Goal: Task Accomplishment & Management: Manage account settings

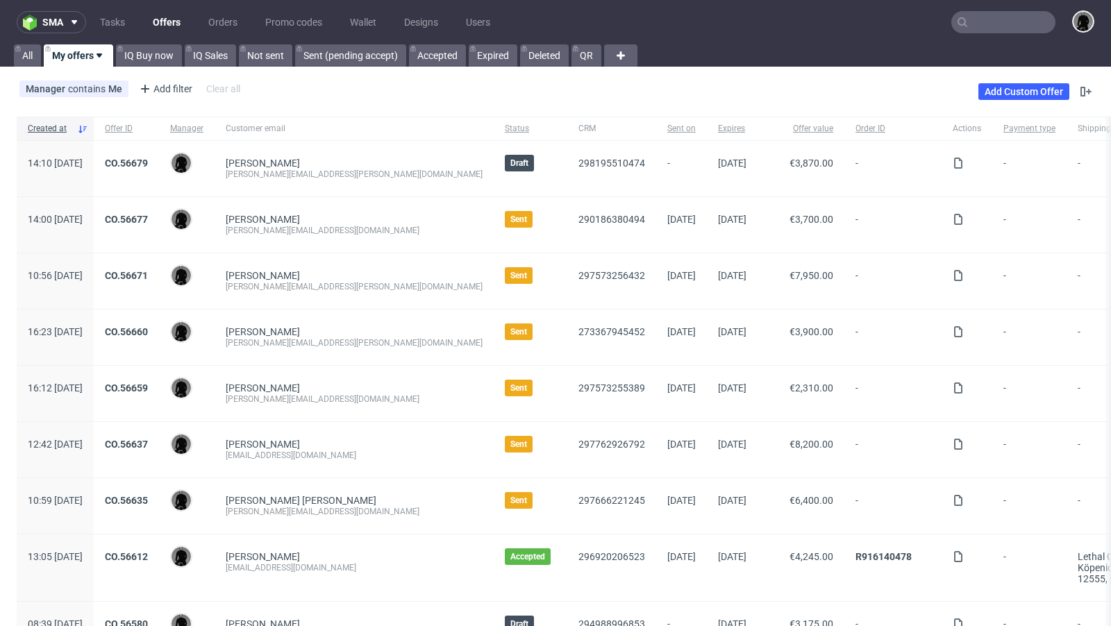
click at [1004, 22] on input "text" at bounding box center [1003, 22] width 104 height 22
paste input "QBMT"
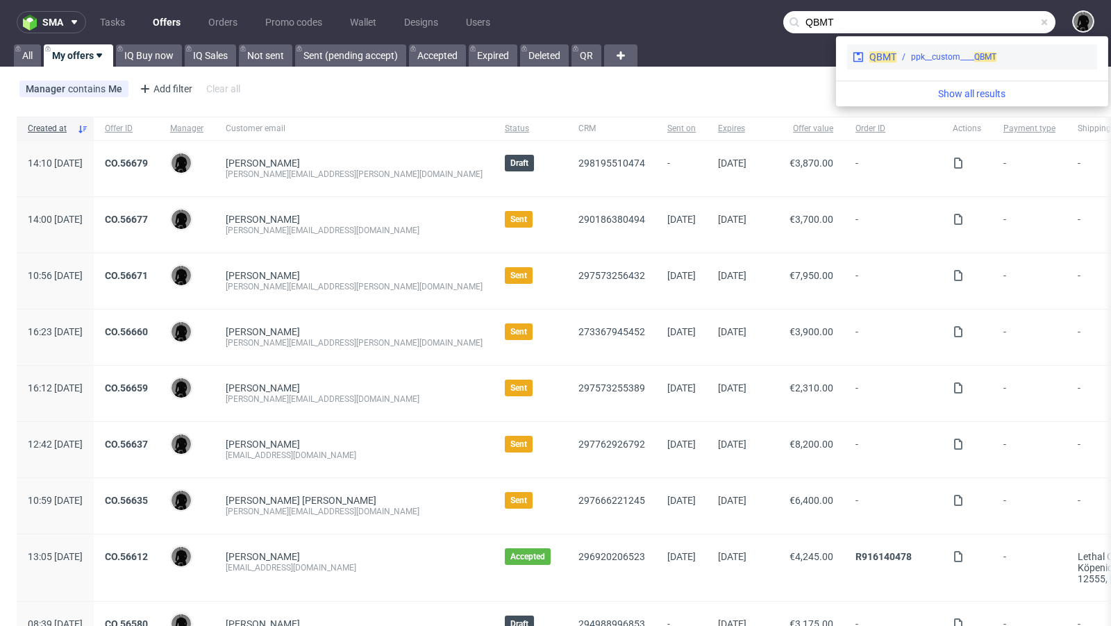
type input "QBMT"
click at [883, 55] on span "QBMT" at bounding box center [882, 56] width 27 height 11
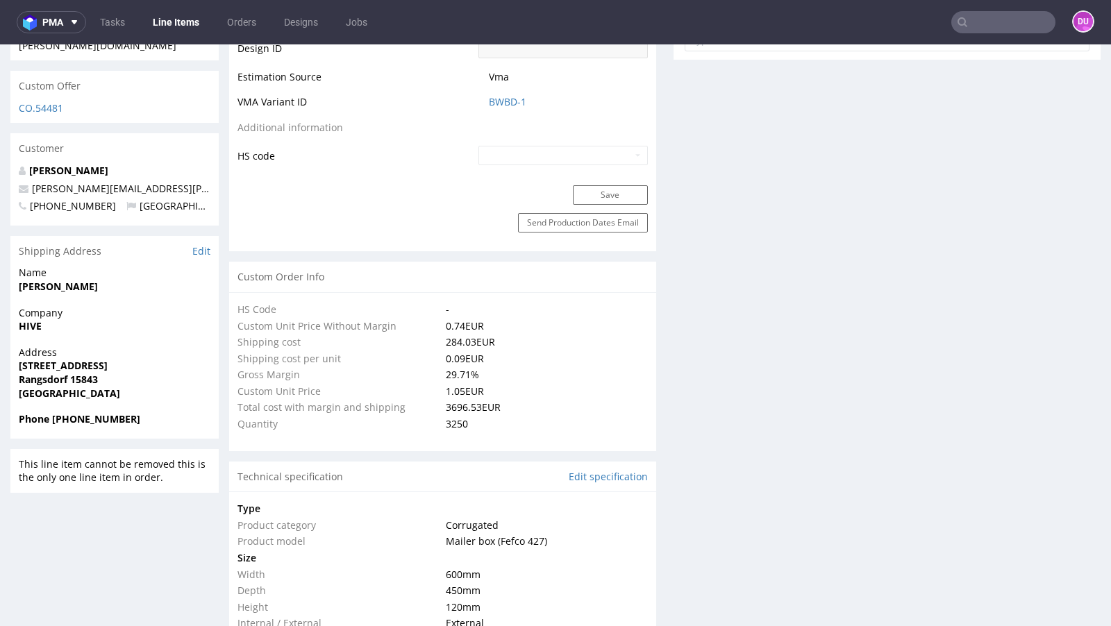
select select "in_progress"
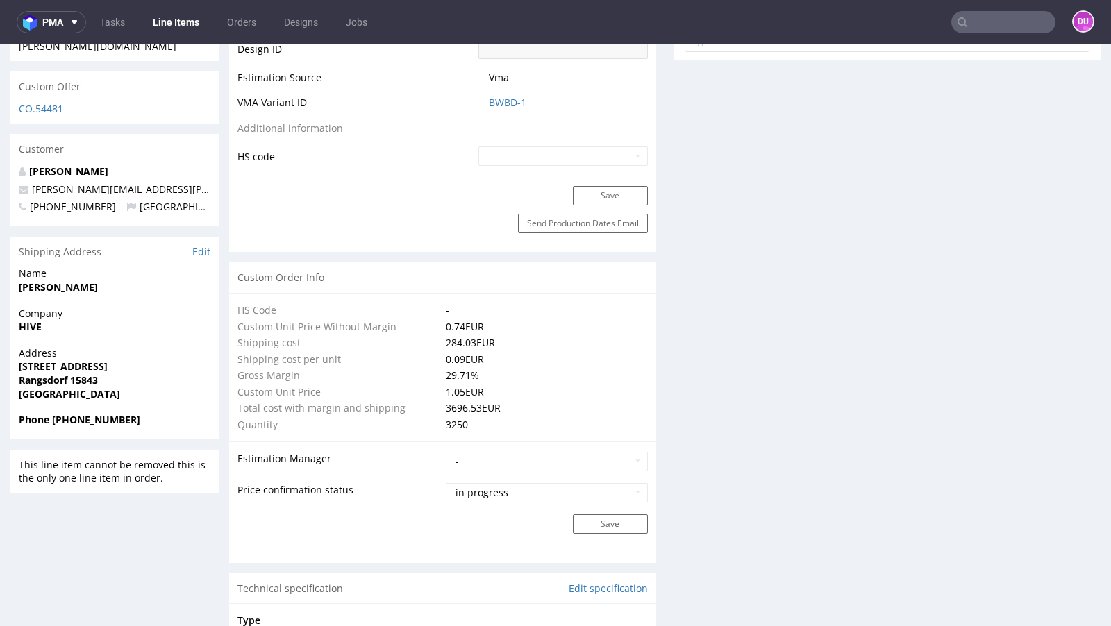
scroll to position [606, 0]
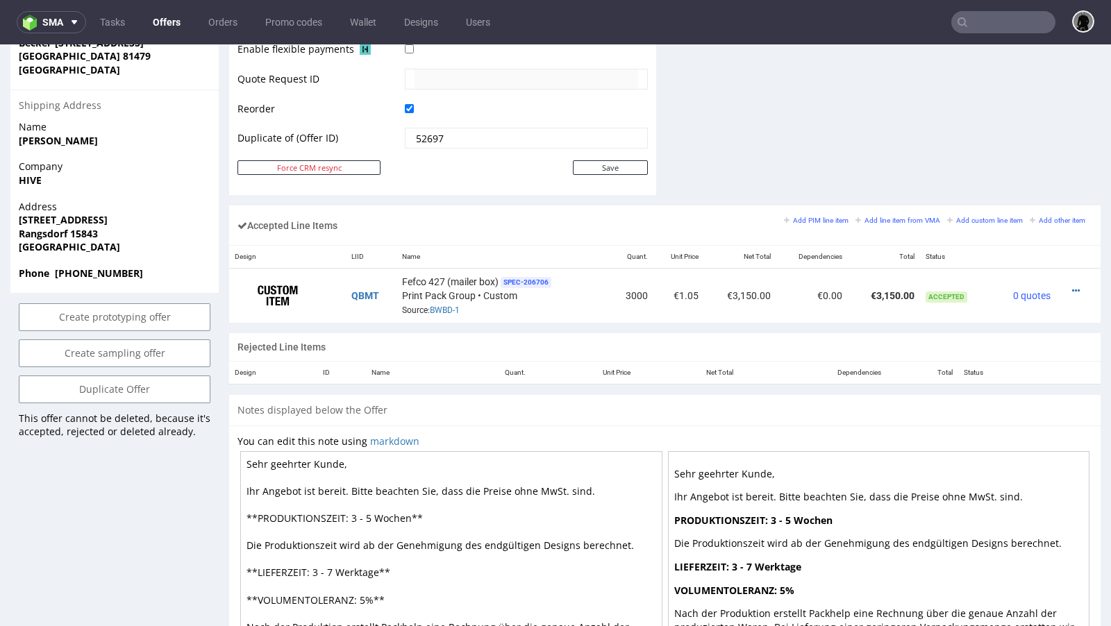
scroll to position [719, 0]
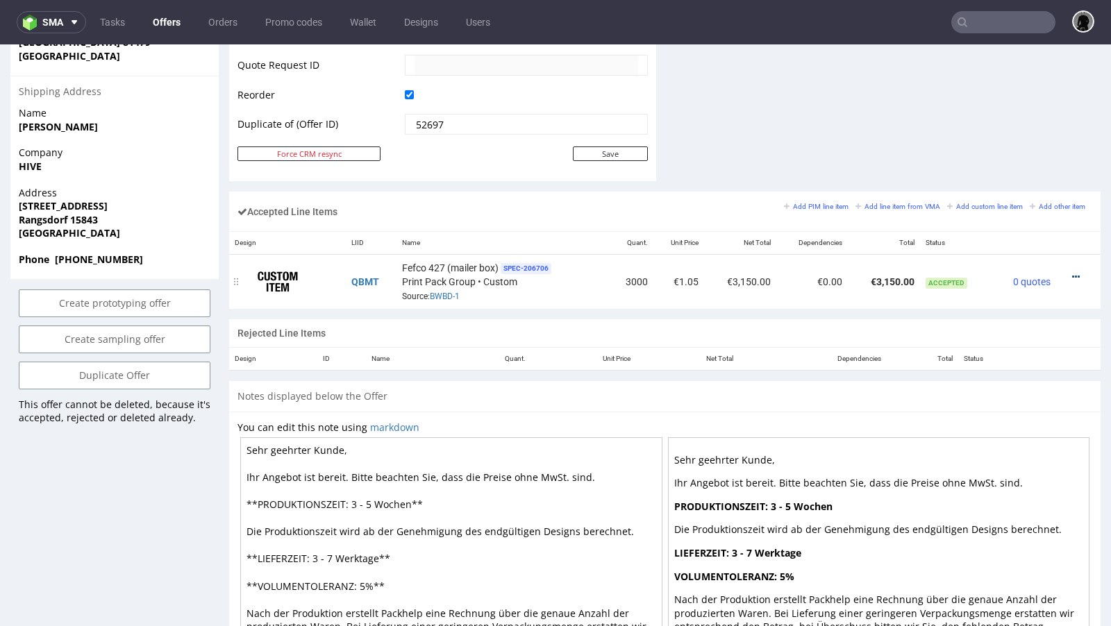
click at [1072, 272] on icon at bounding box center [1076, 277] width 8 height 10
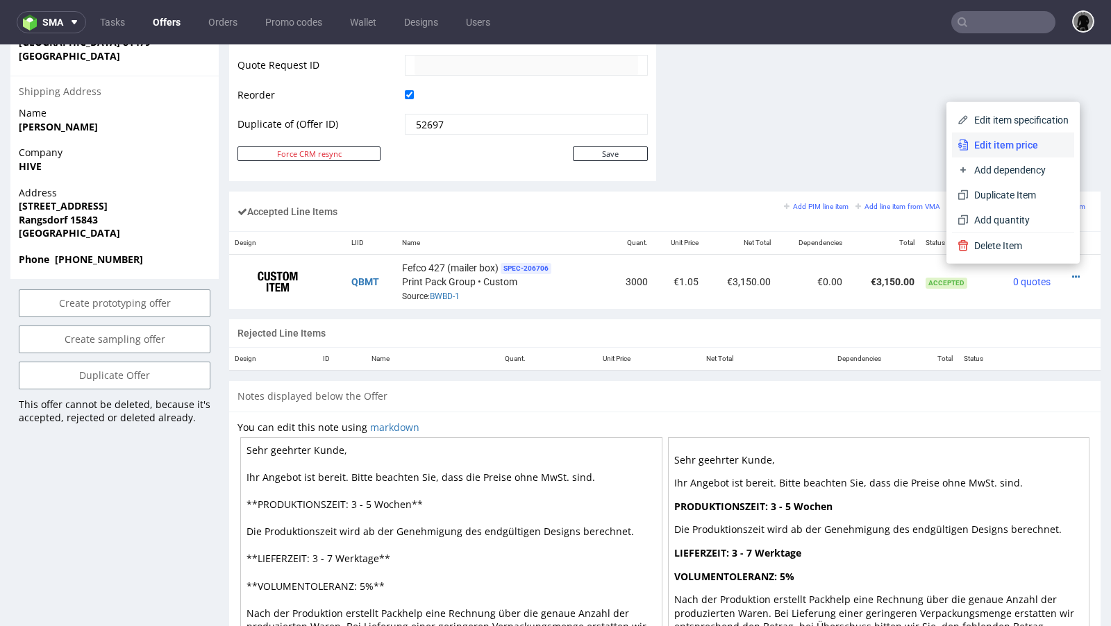
click at [998, 144] on span "Edit item price" at bounding box center [1019, 145] width 100 height 14
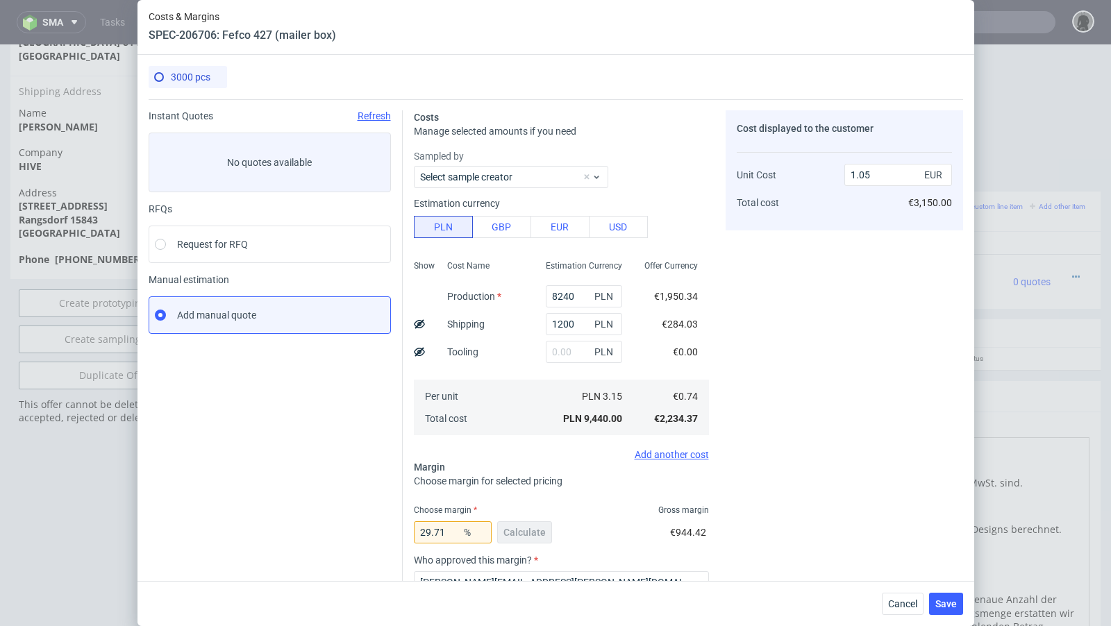
click at [897, 592] on div "Cancel Save" at bounding box center [555, 603] width 837 height 45
click at [898, 599] on span "Cancel" at bounding box center [902, 604] width 29 height 10
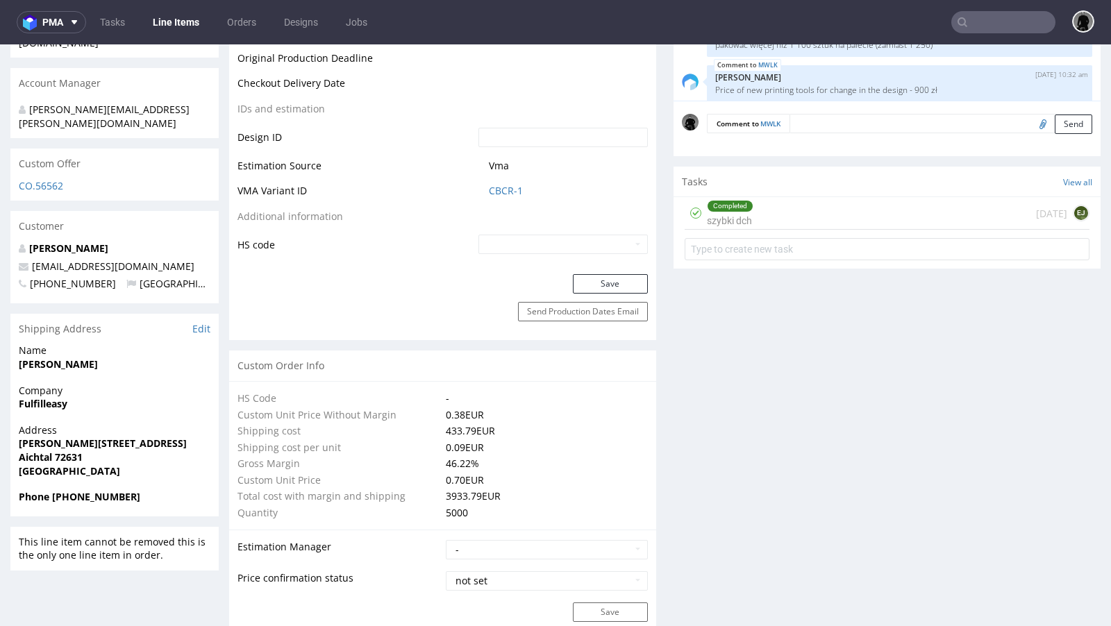
scroll to position [625, 0]
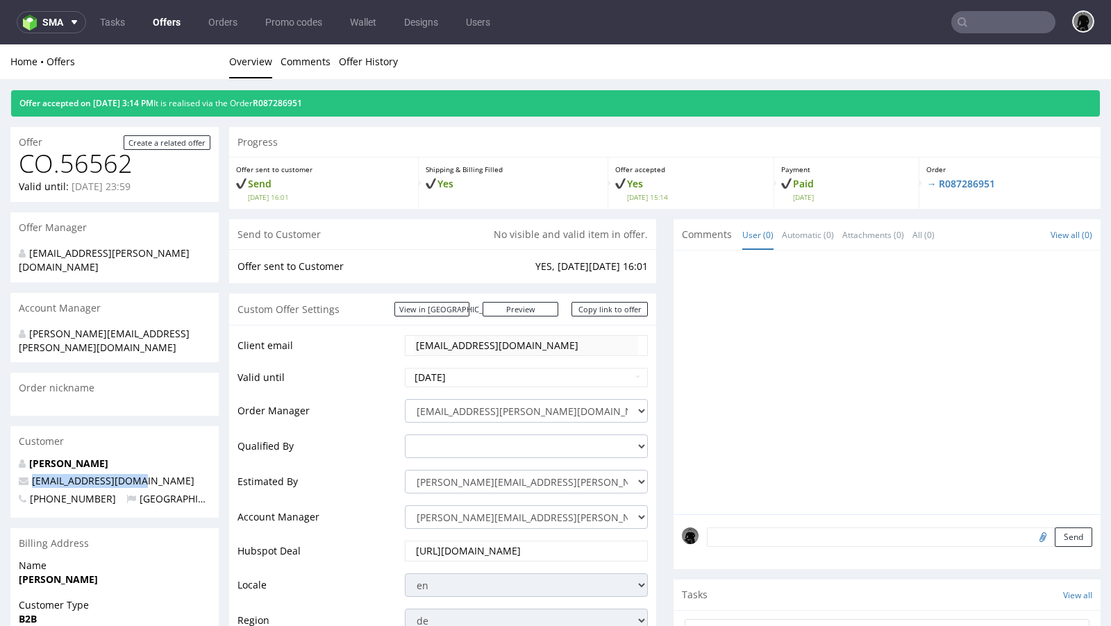
drag, startPoint x: 147, startPoint y: 450, endPoint x: 33, endPoint y: 452, distance: 114.6
click at [33, 474] on p "team@schlafzimmer.de" at bounding box center [115, 481] width 192 height 14
copy span "team@schlafzimmer.de"
click at [351, 239] on div "Send to Customer No visible and valid item in offer." at bounding box center [442, 234] width 427 height 31
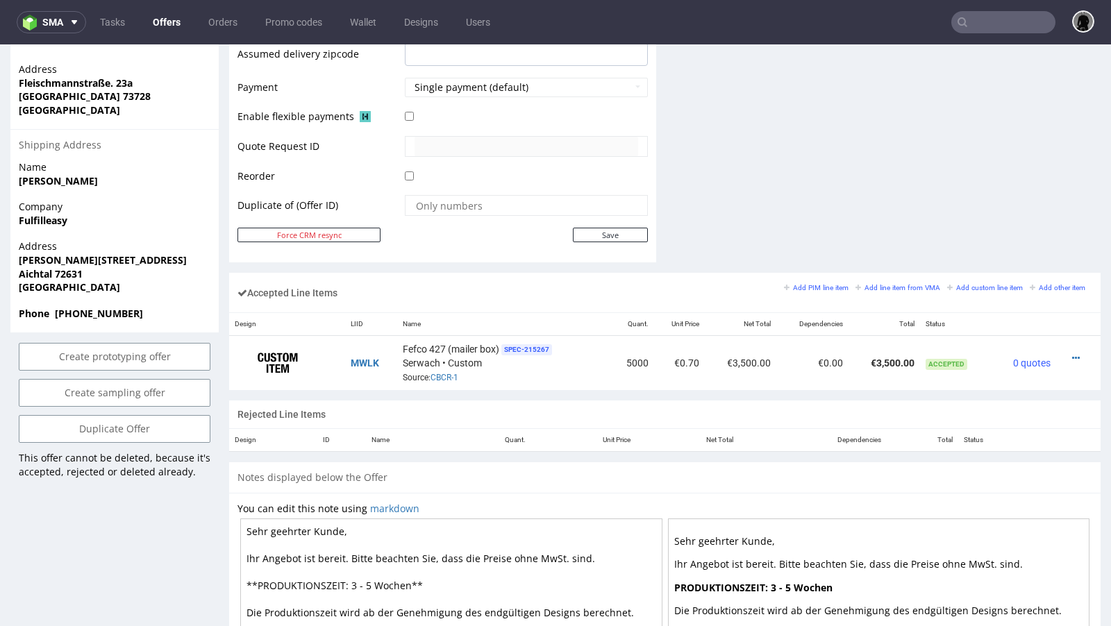
scroll to position [637, 0]
click at [439, 374] on link "CBCR-1" at bounding box center [445, 379] width 28 height 10
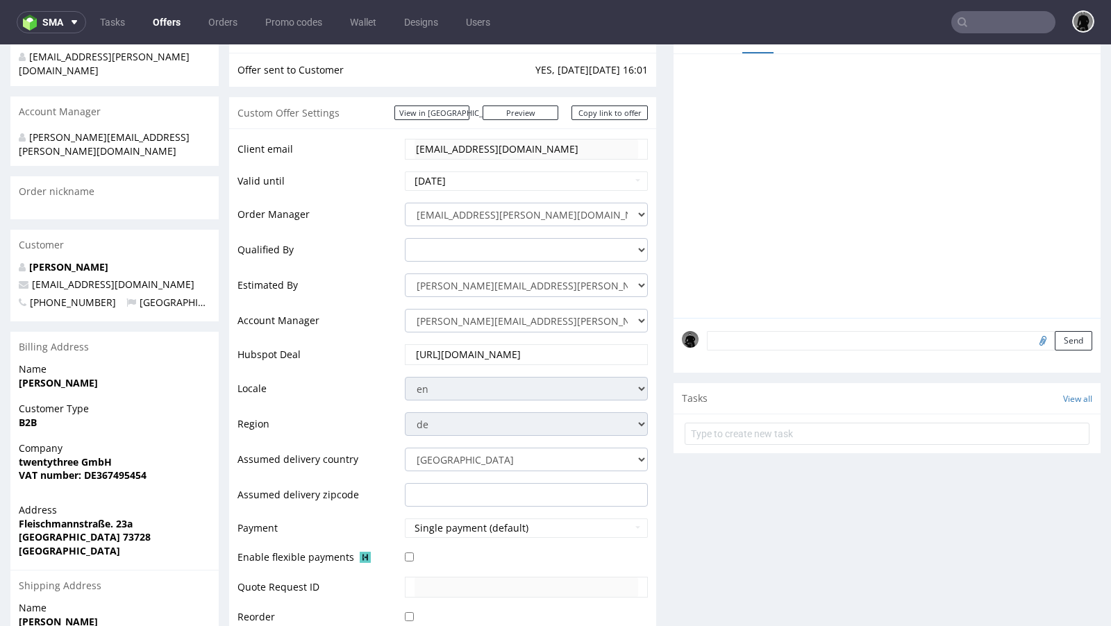
scroll to position [0, 0]
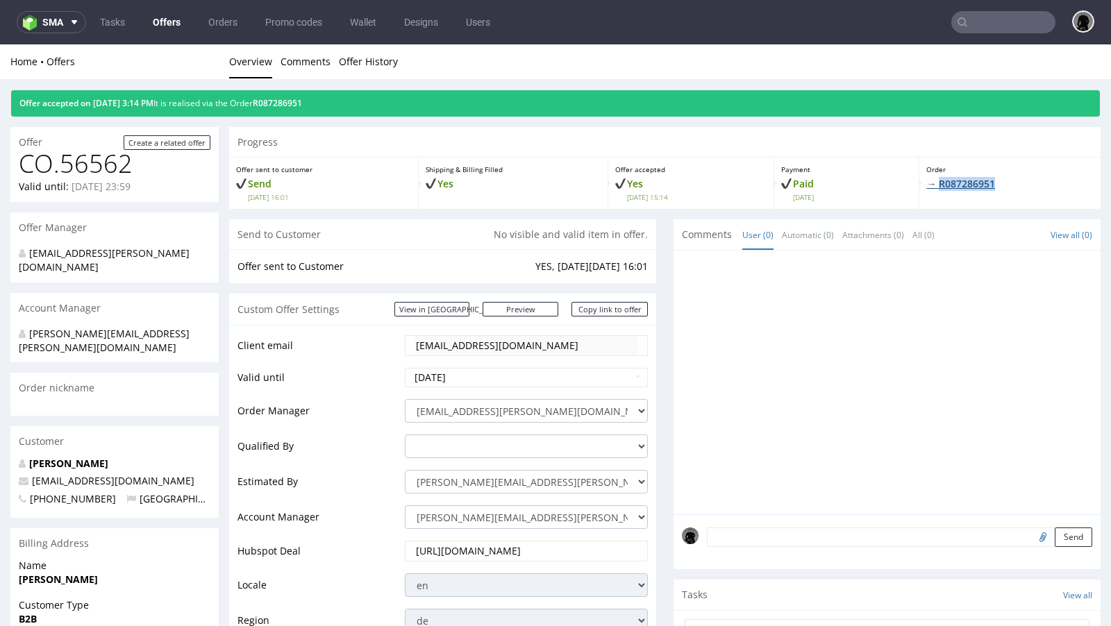
drag, startPoint x: 1000, startPoint y: 180, endPoint x: 934, endPoint y: 181, distance: 66.0
click at [934, 181] on p "→ R087286951" at bounding box center [1009, 184] width 167 height 14
copy link "R087286951"
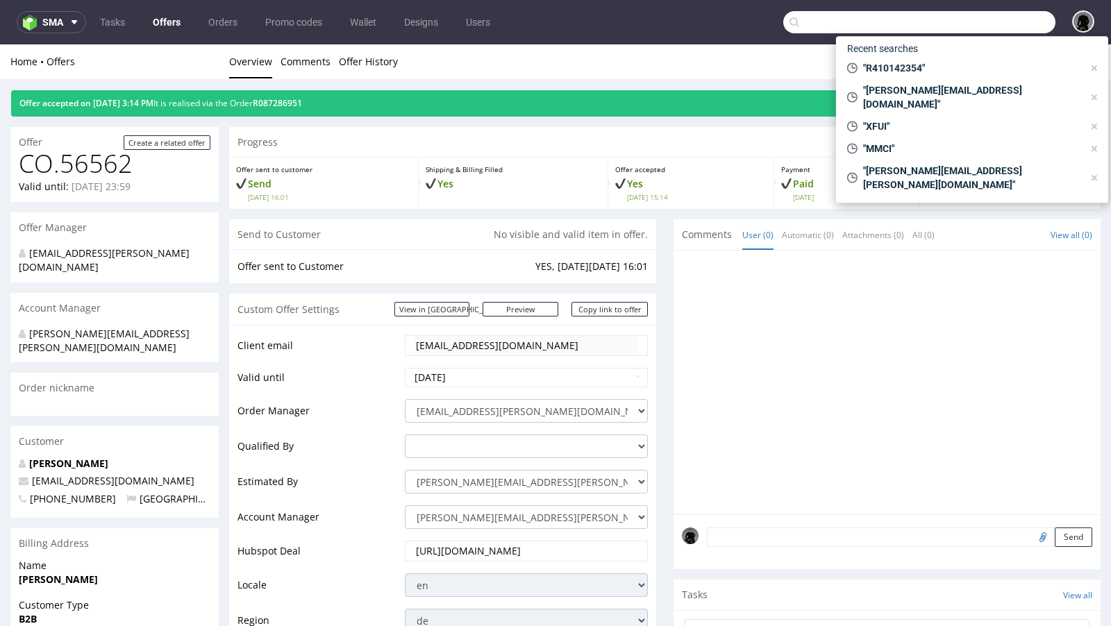
click at [975, 15] on input "text" at bounding box center [919, 22] width 272 height 22
paste input "[DOMAIN_NAME][EMAIL_ADDRESS][DOMAIN_NAME]"
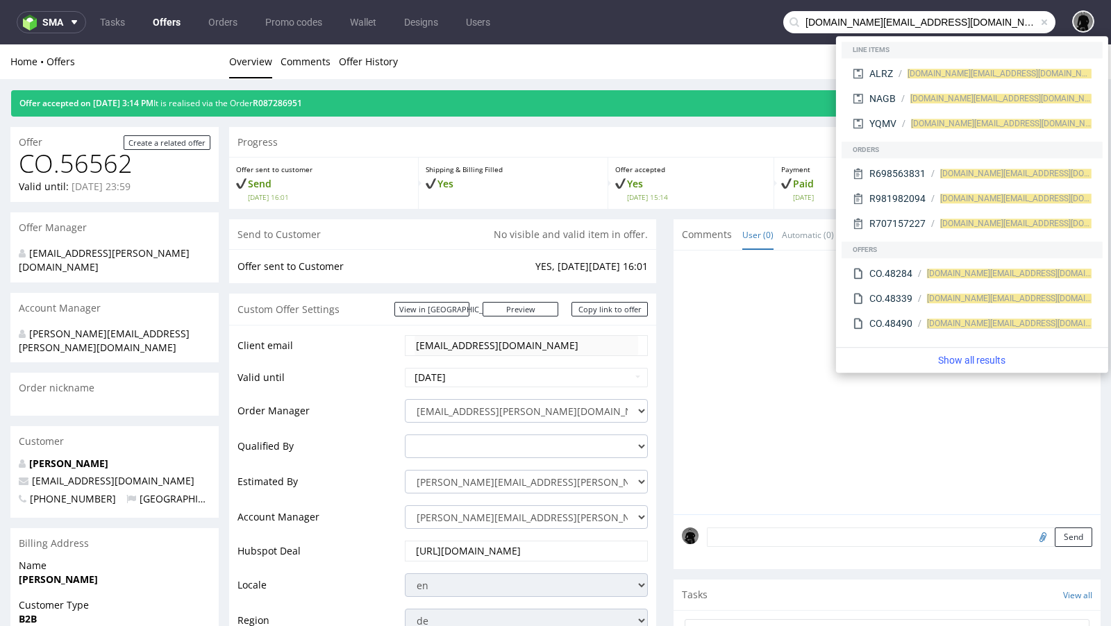
type input "[DOMAIN_NAME][EMAIL_ADDRESS][DOMAIN_NAME]"
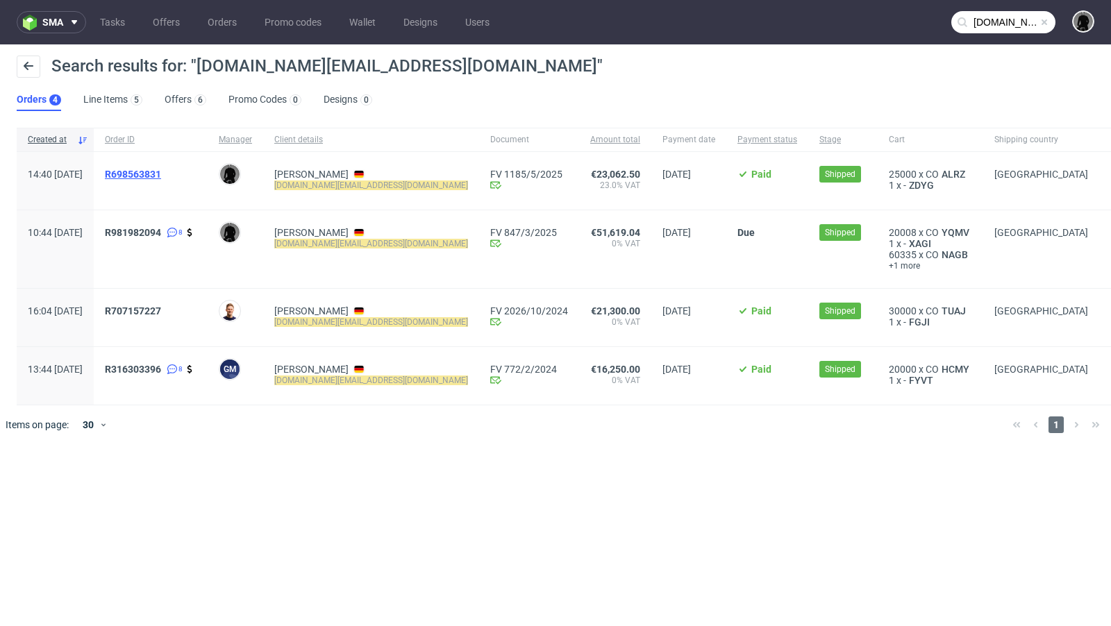
click at [161, 174] on span "R698563831" at bounding box center [133, 174] width 56 height 11
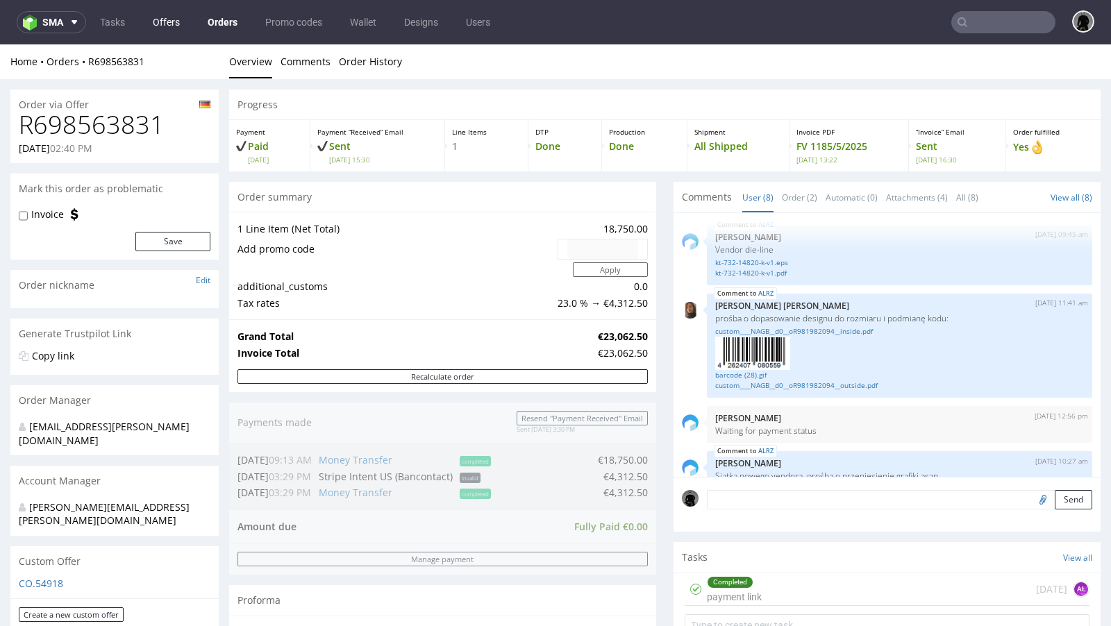
click at [162, 26] on link "Offers" at bounding box center [166, 22] width 44 height 22
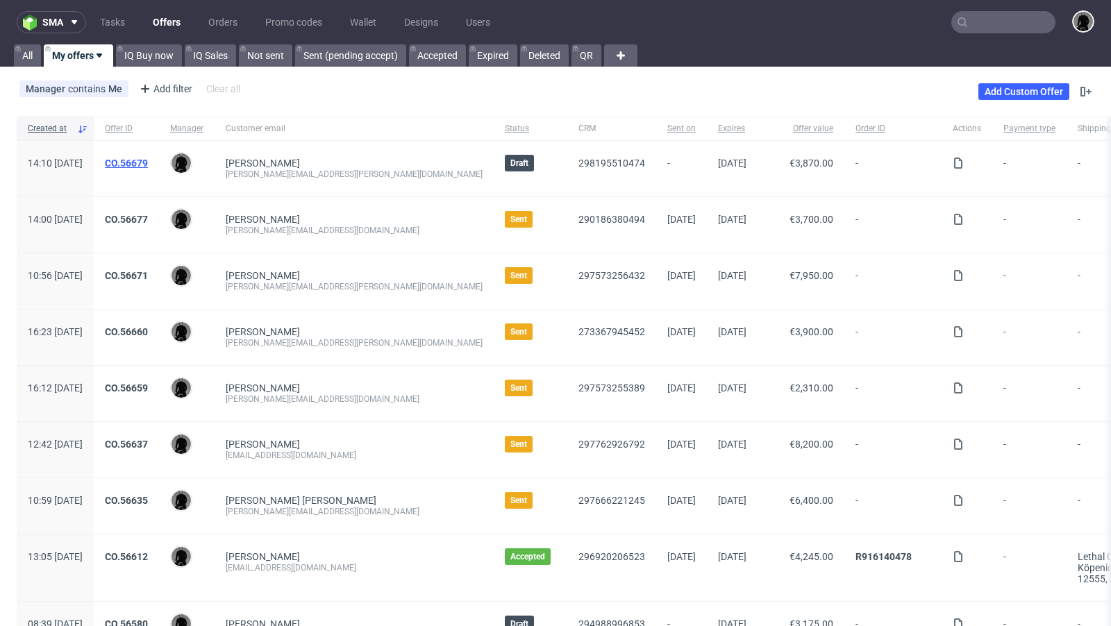
click at [148, 159] on link "CO.56679" at bounding box center [126, 163] width 43 height 11
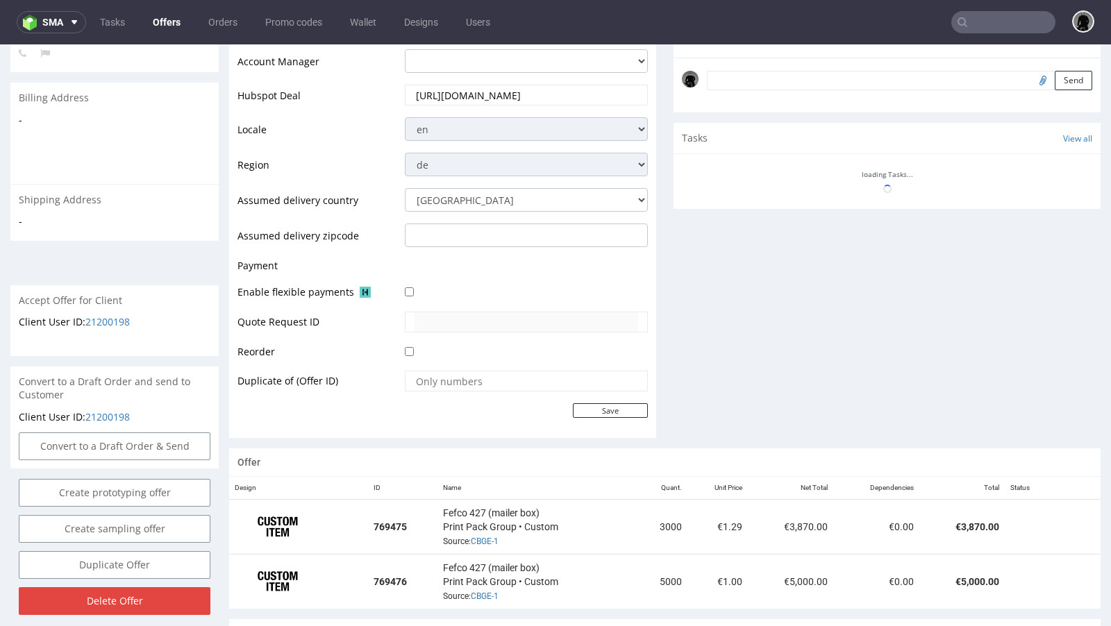
scroll to position [549, 0]
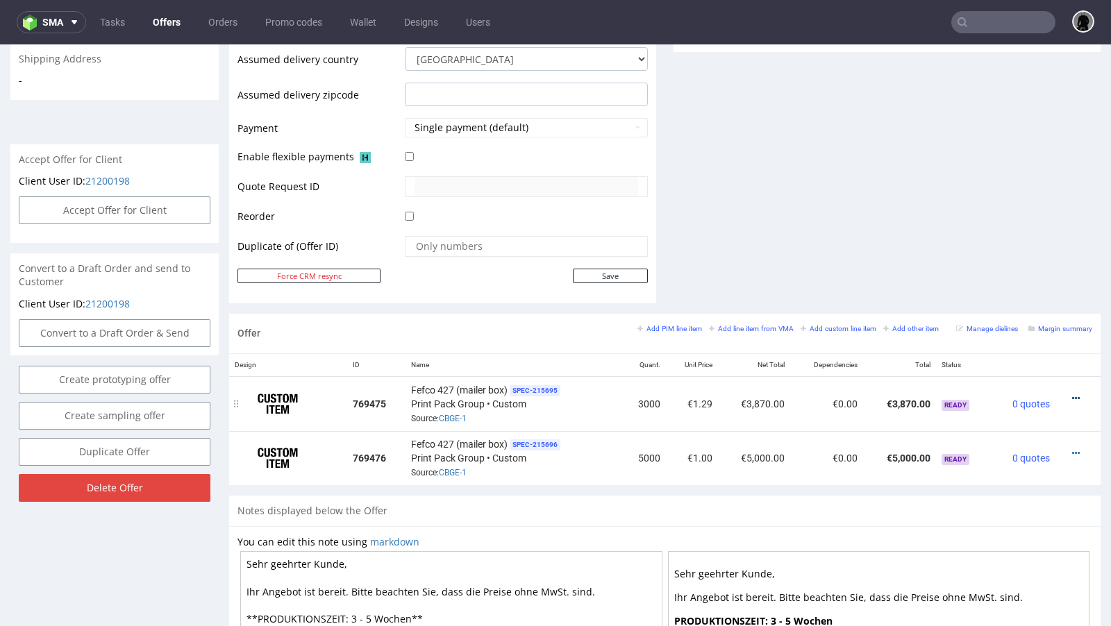
click at [1072, 394] on icon at bounding box center [1076, 399] width 8 height 10
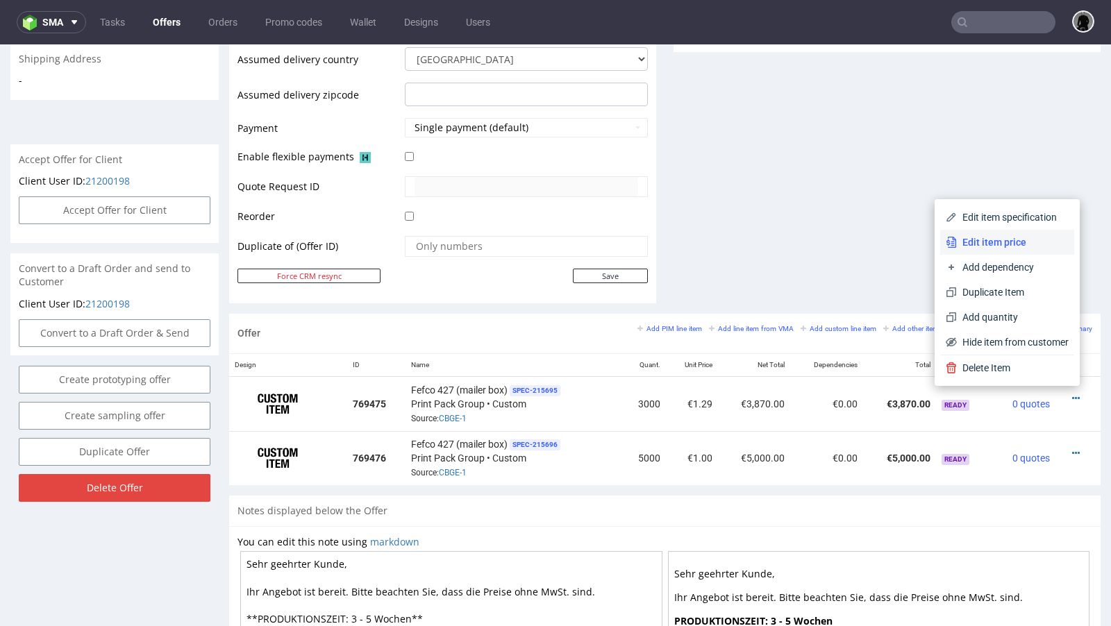
click at [985, 241] on span "Edit item price" at bounding box center [1013, 242] width 112 height 14
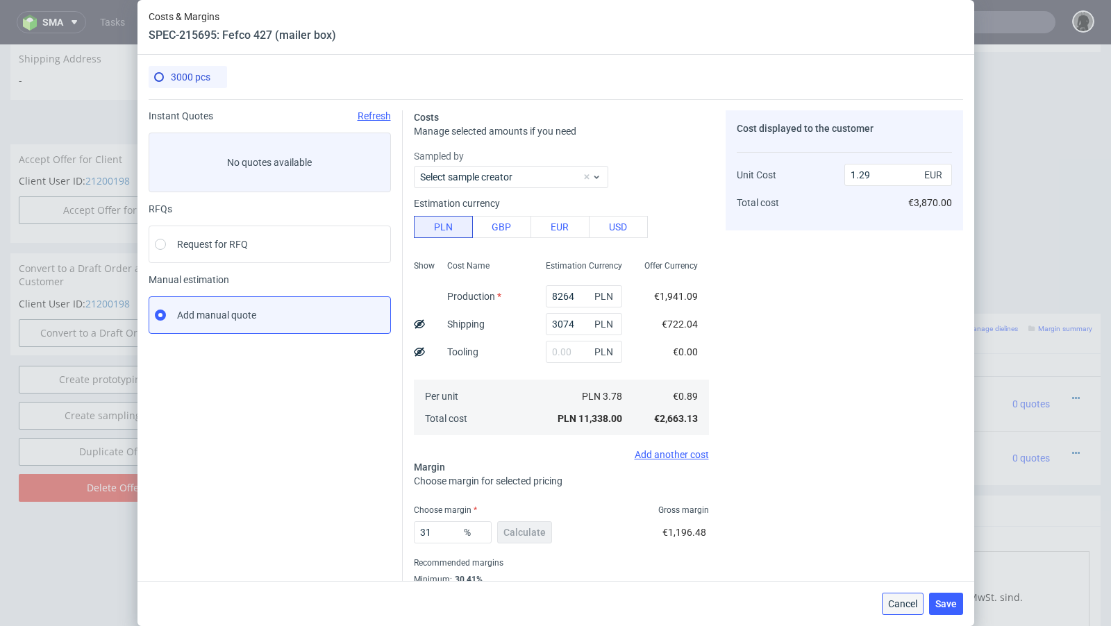
click at [906, 601] on span "Cancel" at bounding box center [902, 604] width 29 height 10
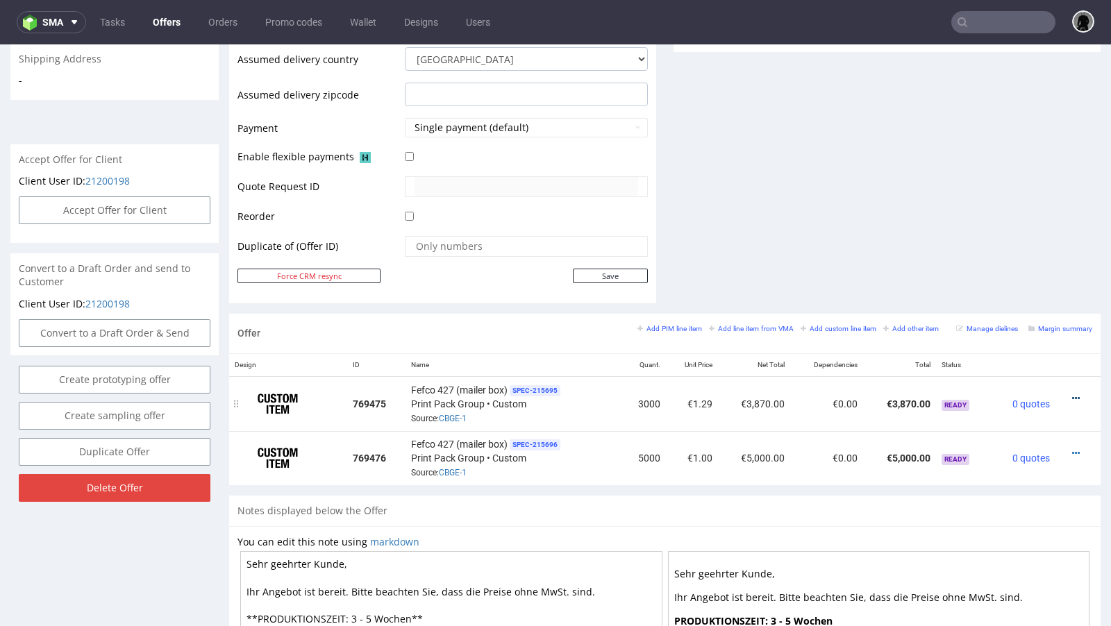
click at [1072, 394] on icon at bounding box center [1076, 399] width 8 height 10
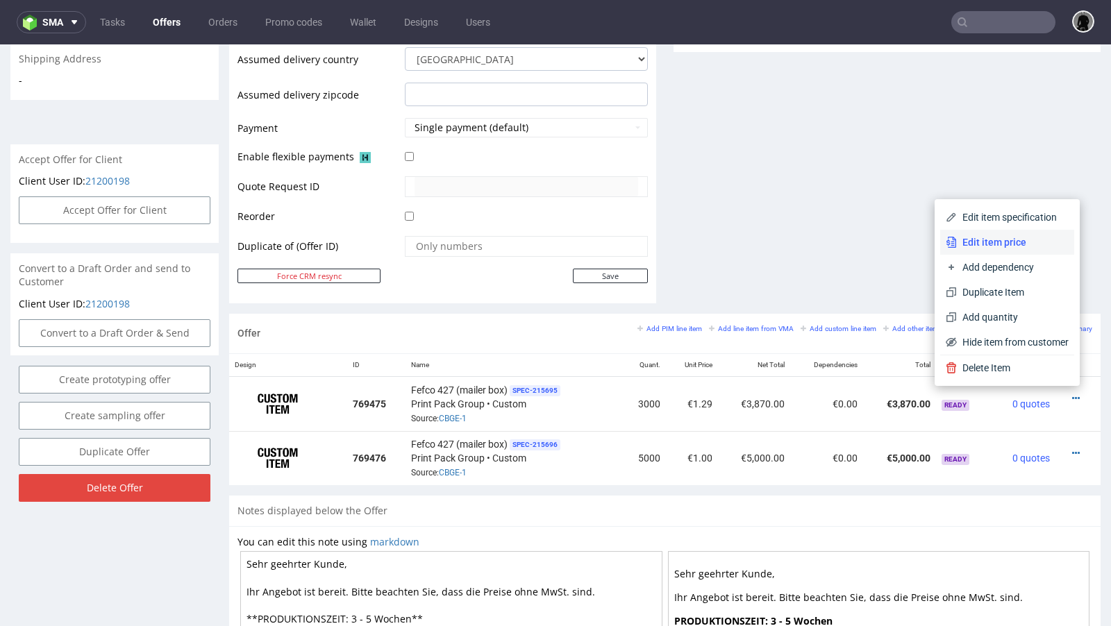
click at [1005, 236] on span "Edit item price" at bounding box center [1013, 242] width 112 height 14
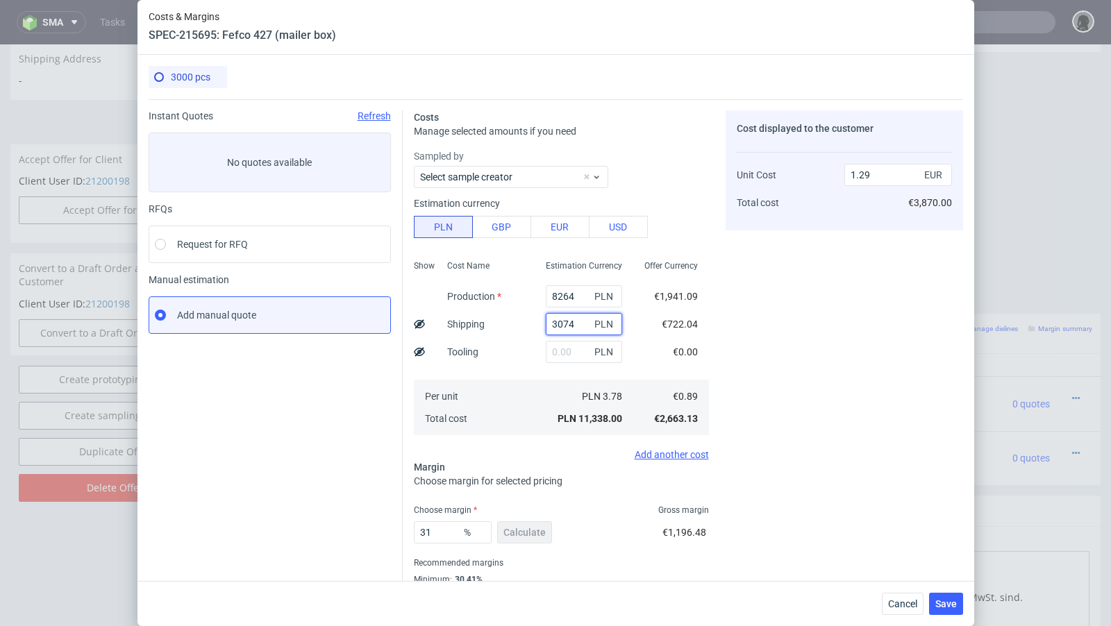
click at [563, 319] on input "3074" at bounding box center [584, 324] width 76 height 22
paste input "1238"
type input "1238"
type input "1.08"
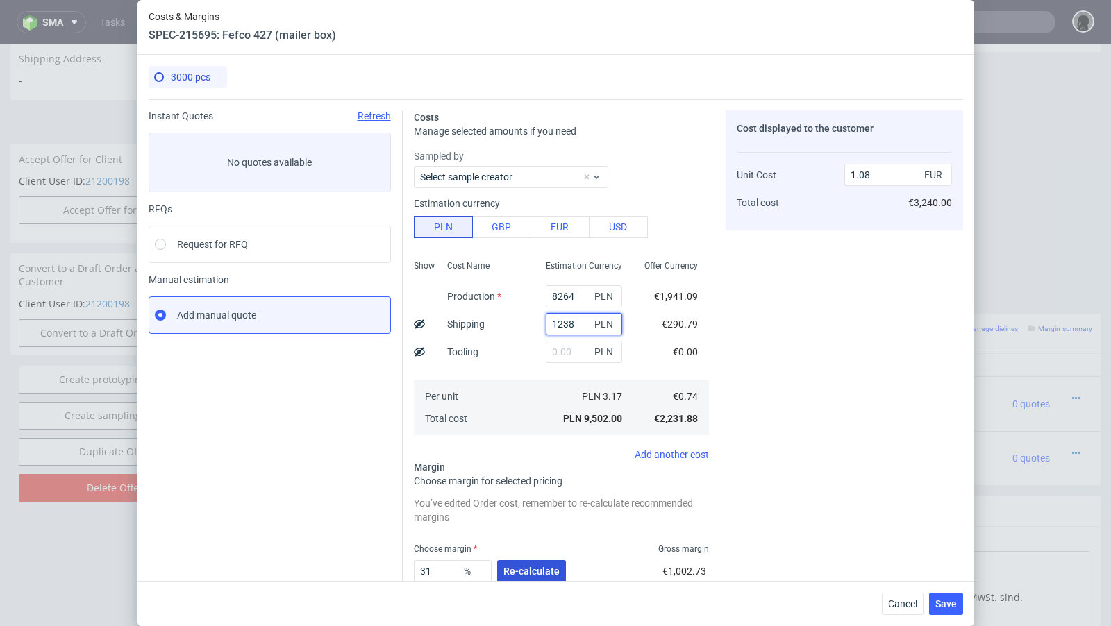
type input "1238"
click at [528, 571] on span "Re-calculate" at bounding box center [531, 572] width 56 height 10
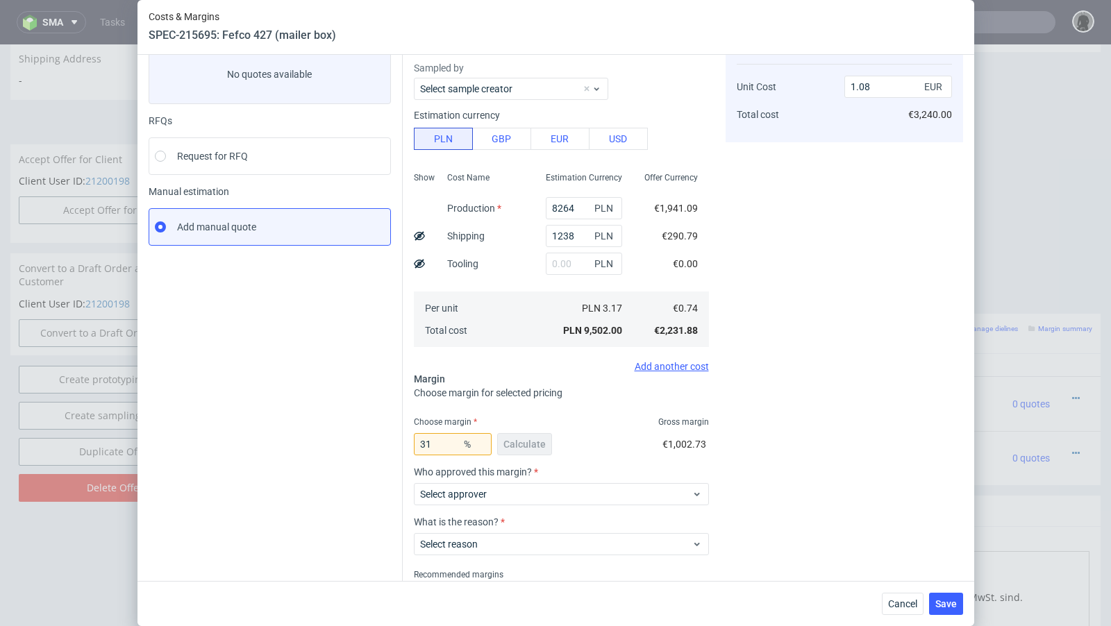
scroll to position [147, 0]
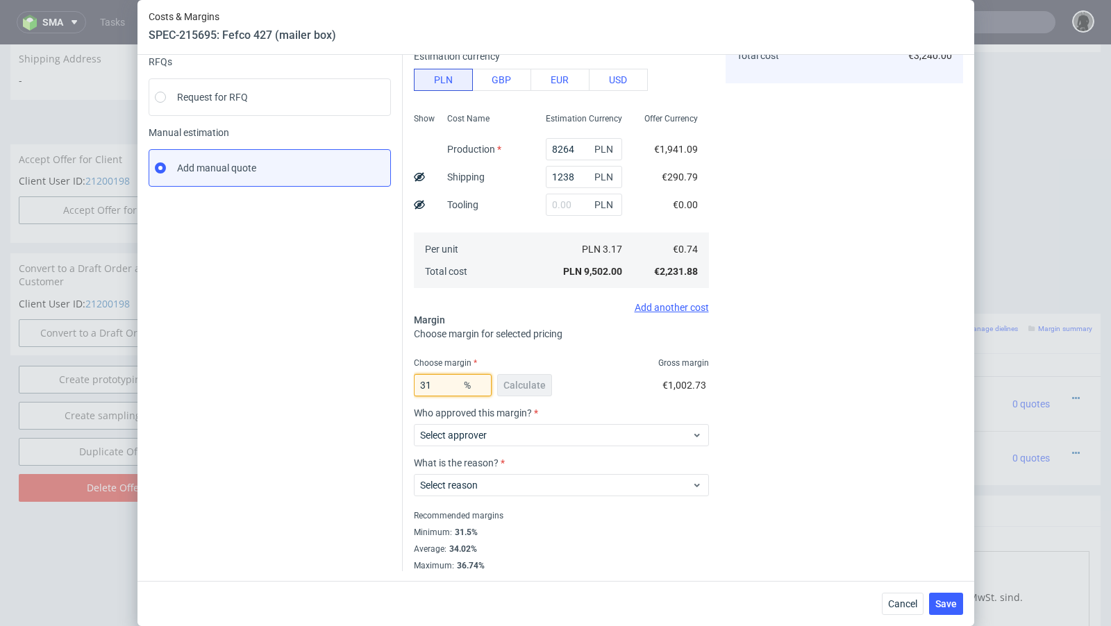
click at [444, 381] on input "31" at bounding box center [453, 385] width 78 height 22
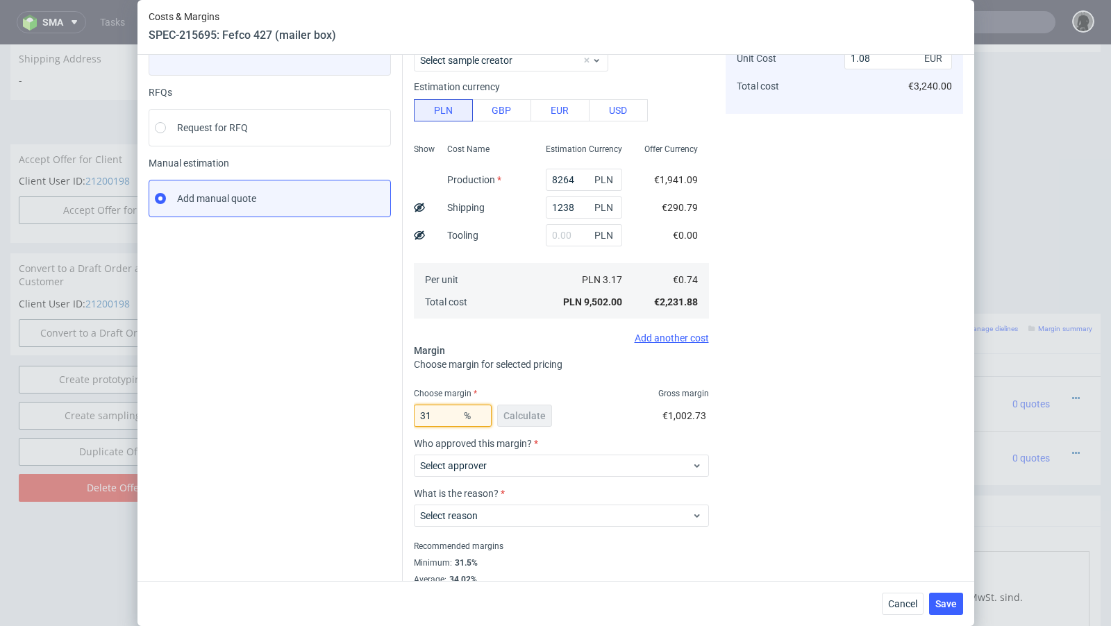
type input "310"
type input "-0.35"
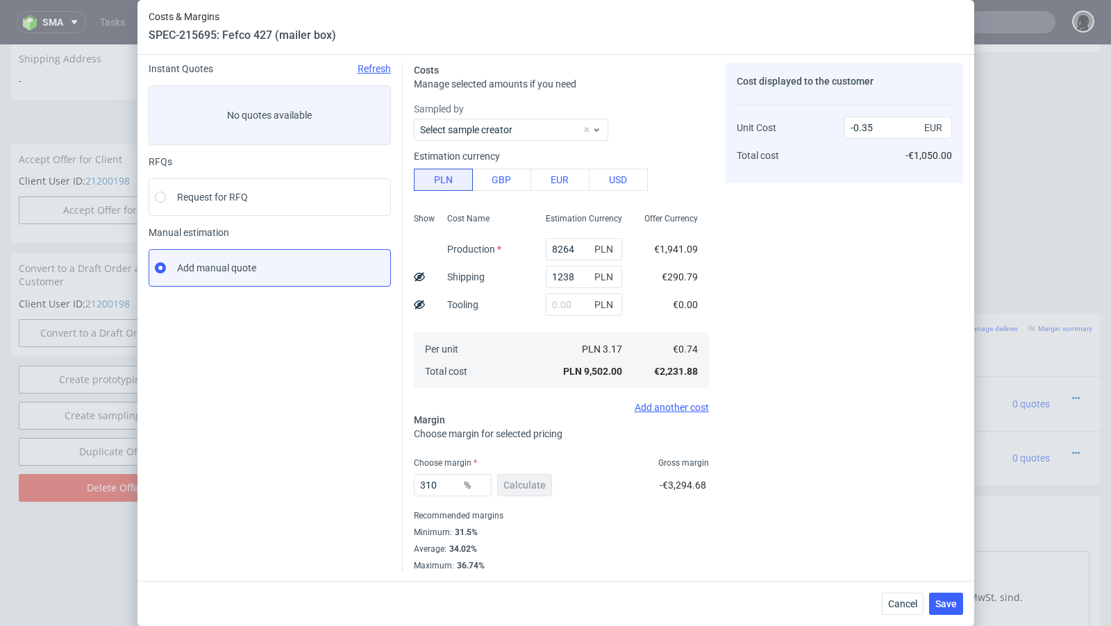
click at [337, 401] on div "Instant Quotes Refresh No quotes available RFQs Request for RFQ Manual estimati…" at bounding box center [276, 317] width 254 height 508
click at [442, 485] on input "310" at bounding box center [453, 485] width 78 height 22
type input "30"
type input "1.07"
click at [333, 451] on div "Instant Quotes Refresh No quotes available RFQs Request for RFQ Manual estimati…" at bounding box center [276, 367] width 254 height 608
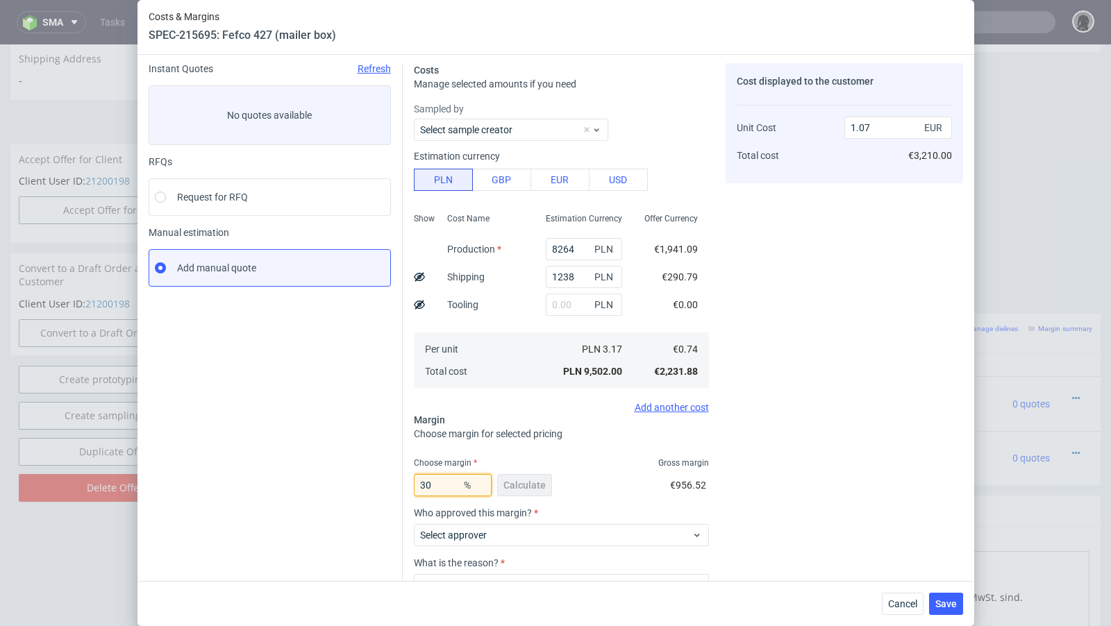
click at [448, 483] on input "30" at bounding box center [453, 485] width 78 height 22
type input "3"
type input "29"
type input "1.05"
type input "29.6"
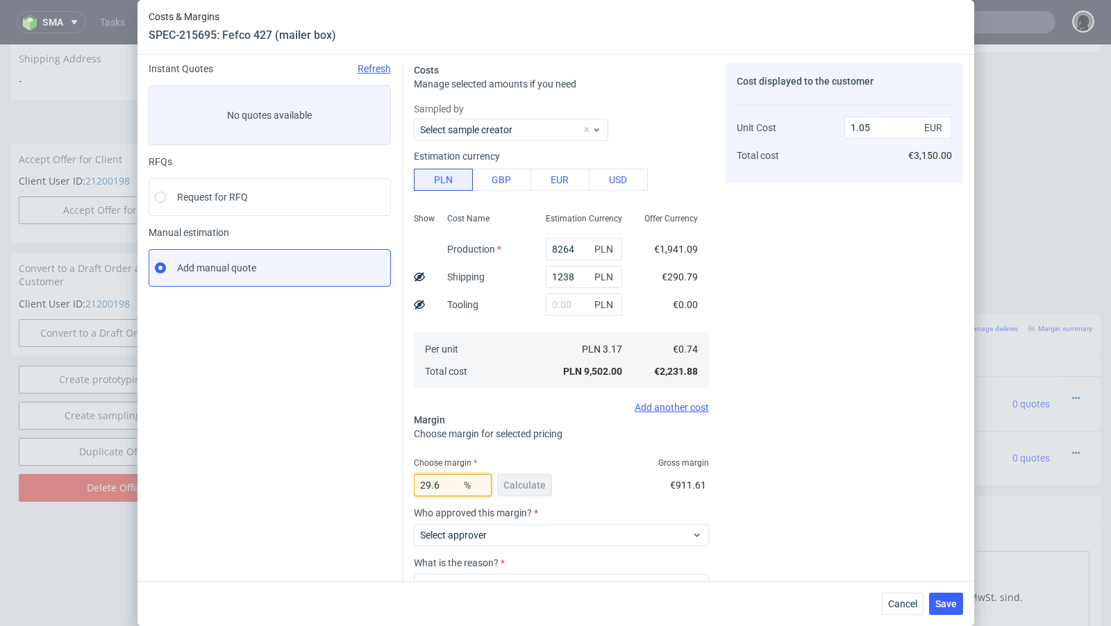
type input "1.06"
type input "29.2"
type input "1.05"
type input "29.28"
type input "1.06"
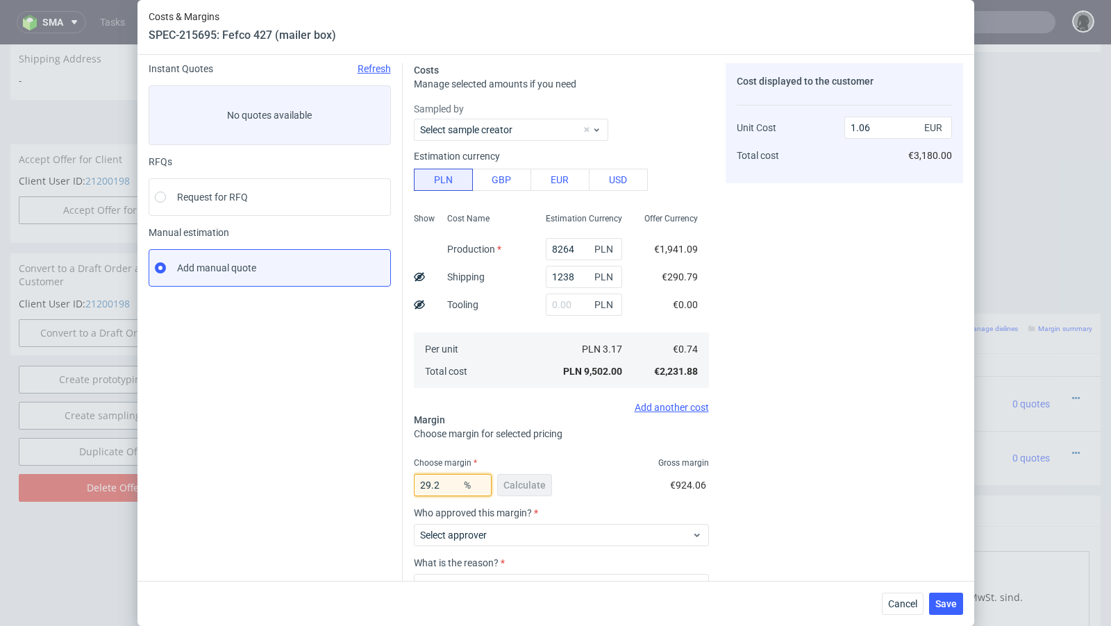
type input "29.27"
type input "1.05"
type input "29.27"
click at [356, 479] on div "Instant Quotes Refresh No quotes available RFQs Request for RFQ Manual estimati…" at bounding box center [276, 367] width 254 height 608
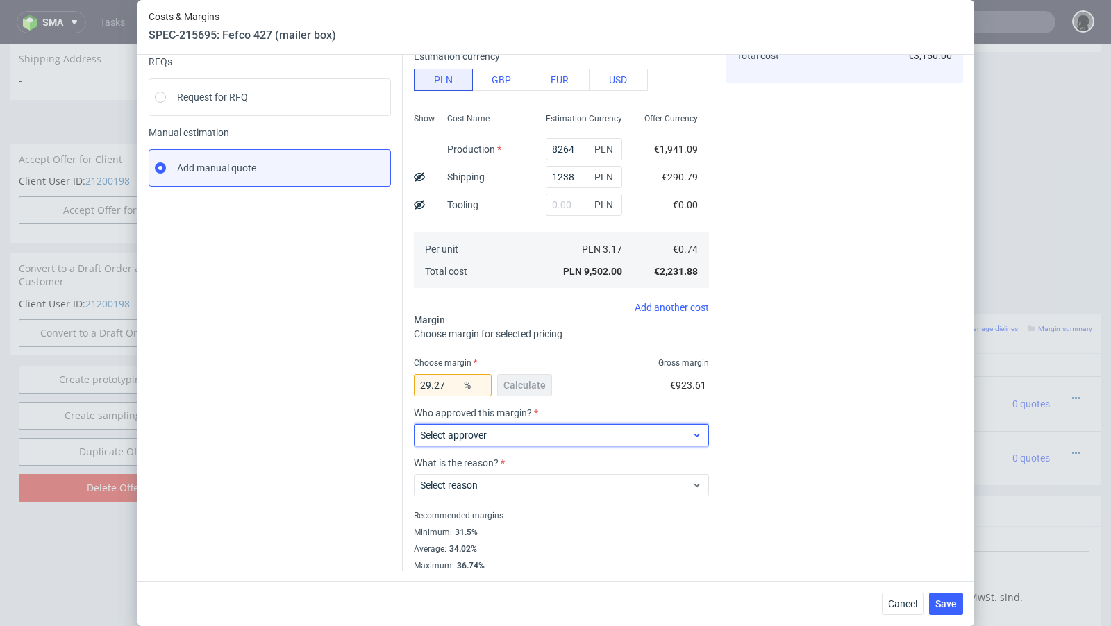
click at [504, 431] on span "Select approver" at bounding box center [556, 435] width 272 height 14
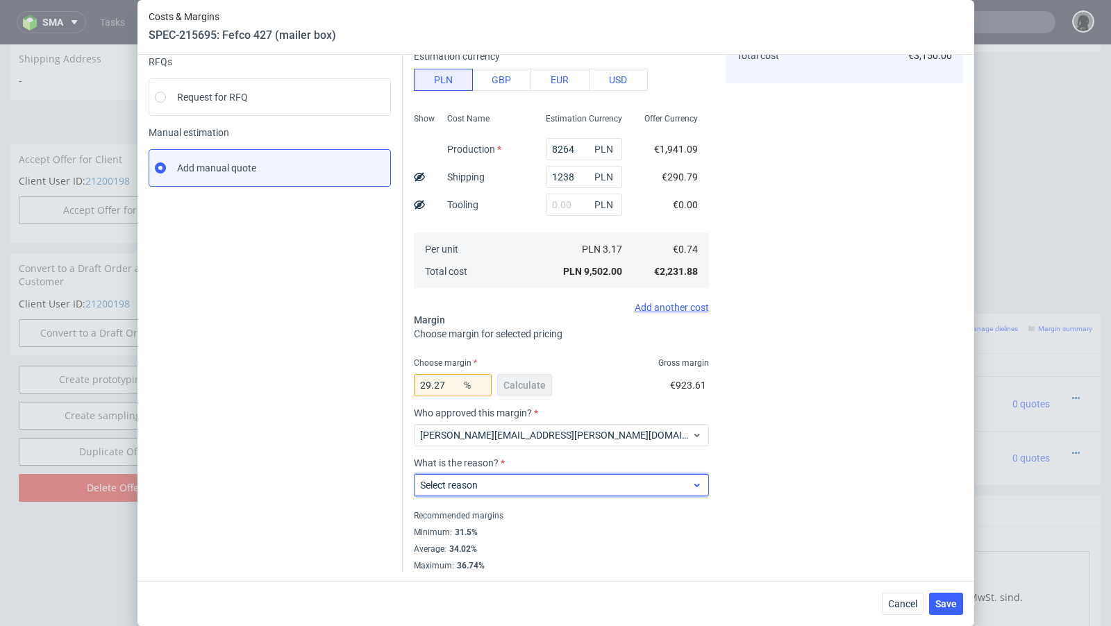
click at [487, 483] on span "Select reason" at bounding box center [556, 485] width 272 height 14
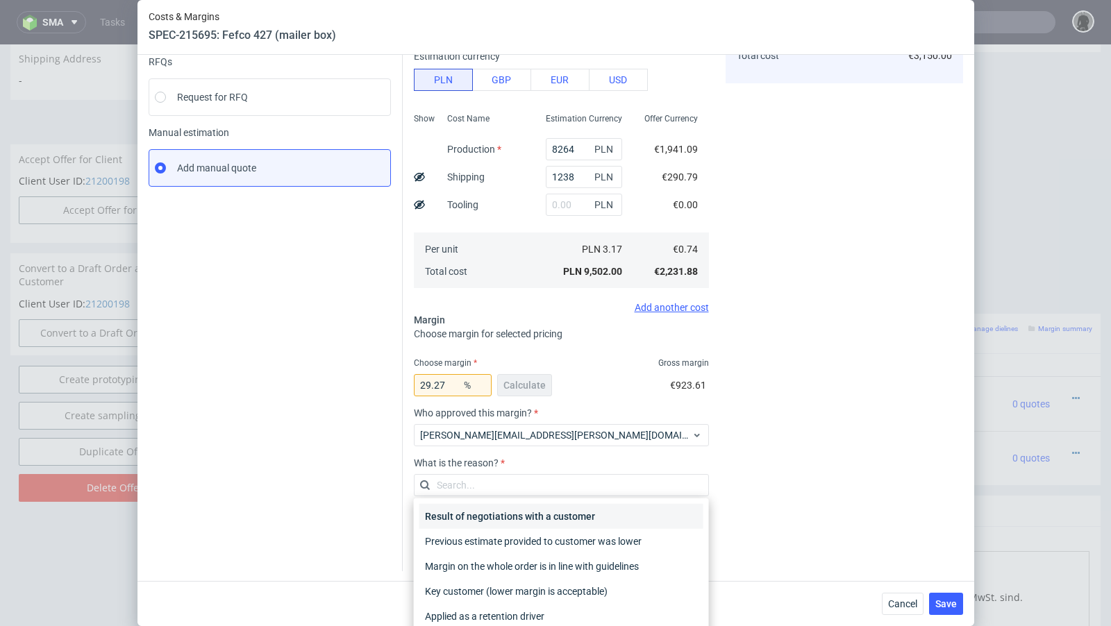
click at [503, 520] on div "Result of negotiations with a customer" at bounding box center [561, 516] width 284 height 25
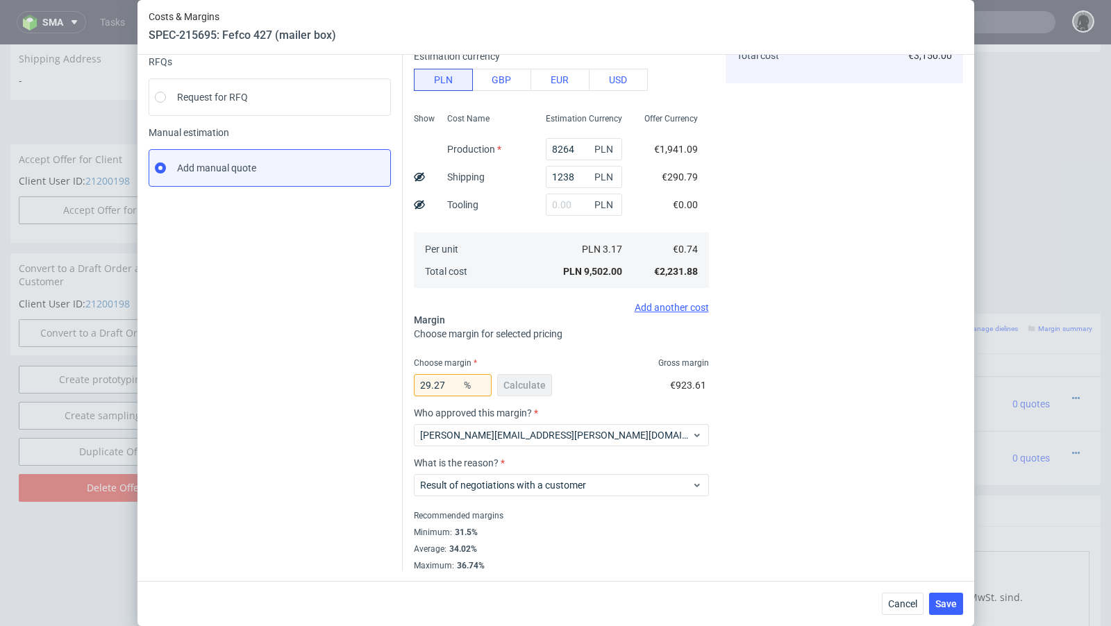
click at [314, 475] on div "Instant Quotes Refresh No quotes available RFQs Request for RFQ Manual estimati…" at bounding box center [276, 267] width 254 height 608
click at [940, 607] on span "Save" at bounding box center [946, 604] width 22 height 10
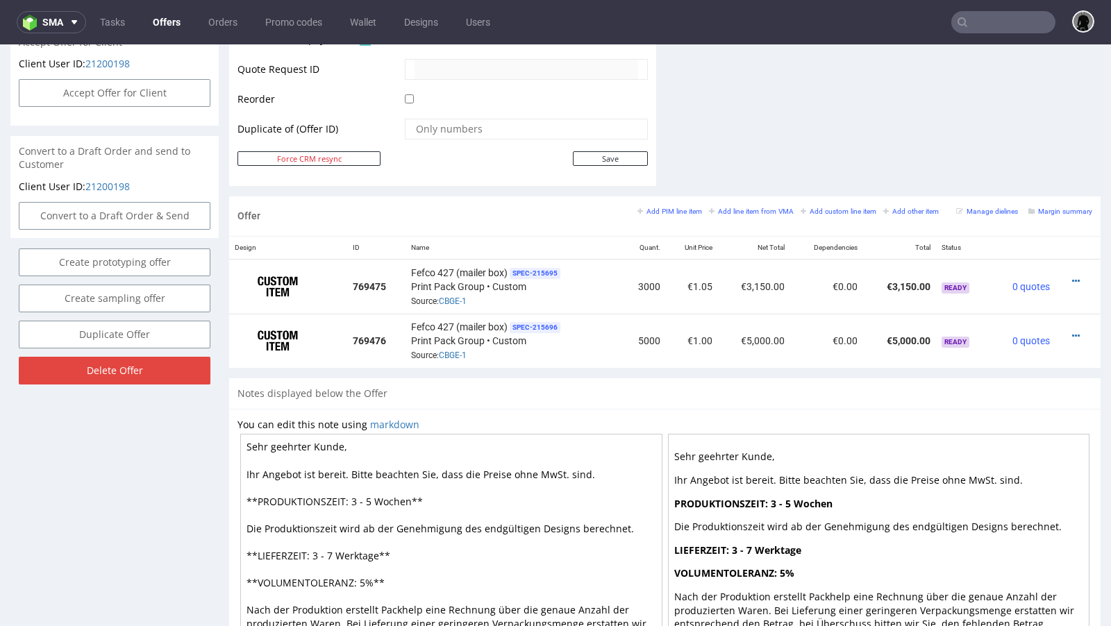
scroll to position [688, 0]
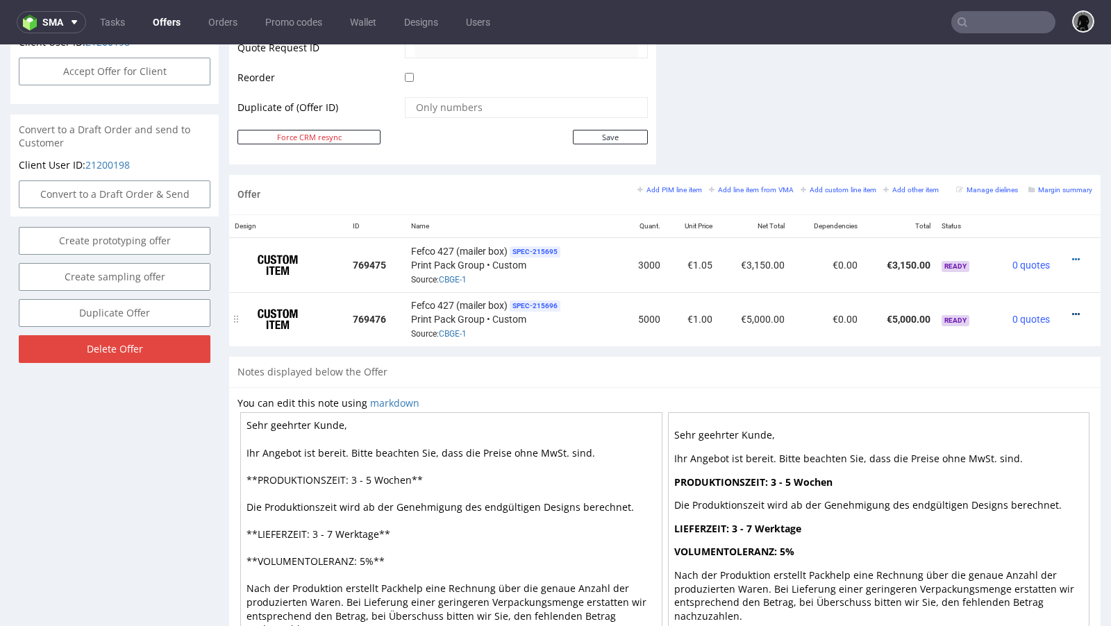
click at [1072, 310] on icon at bounding box center [1076, 315] width 8 height 10
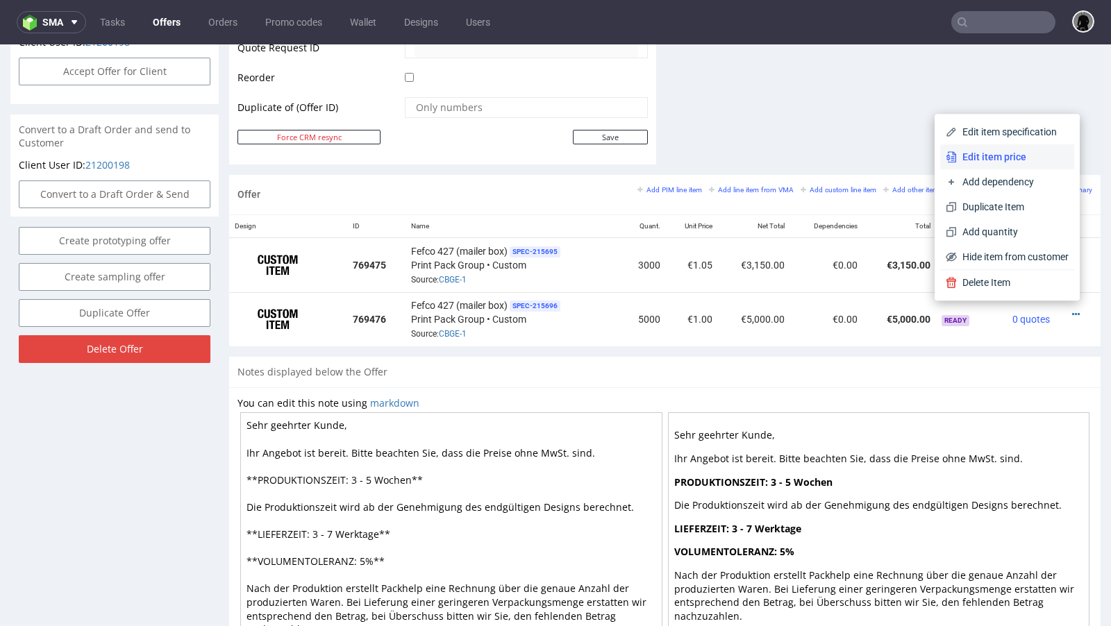
click at [967, 166] on li "Edit item price" at bounding box center [1007, 156] width 134 height 25
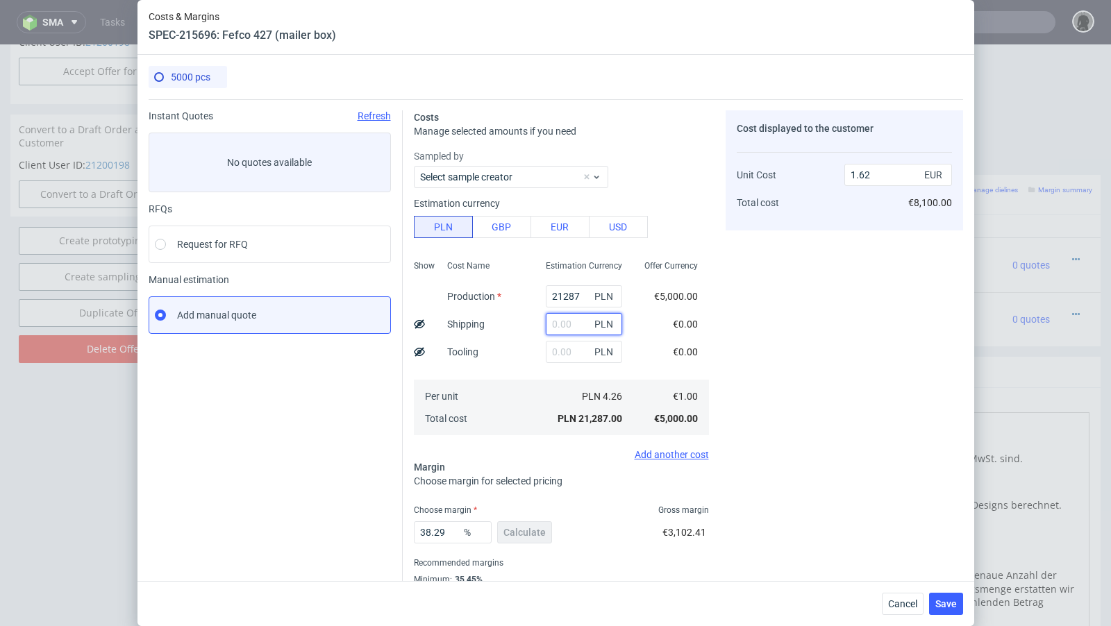
click at [562, 326] on input "text" at bounding box center [584, 324] width 76 height 22
paste input "1921"
type input "1921"
type input "1.77"
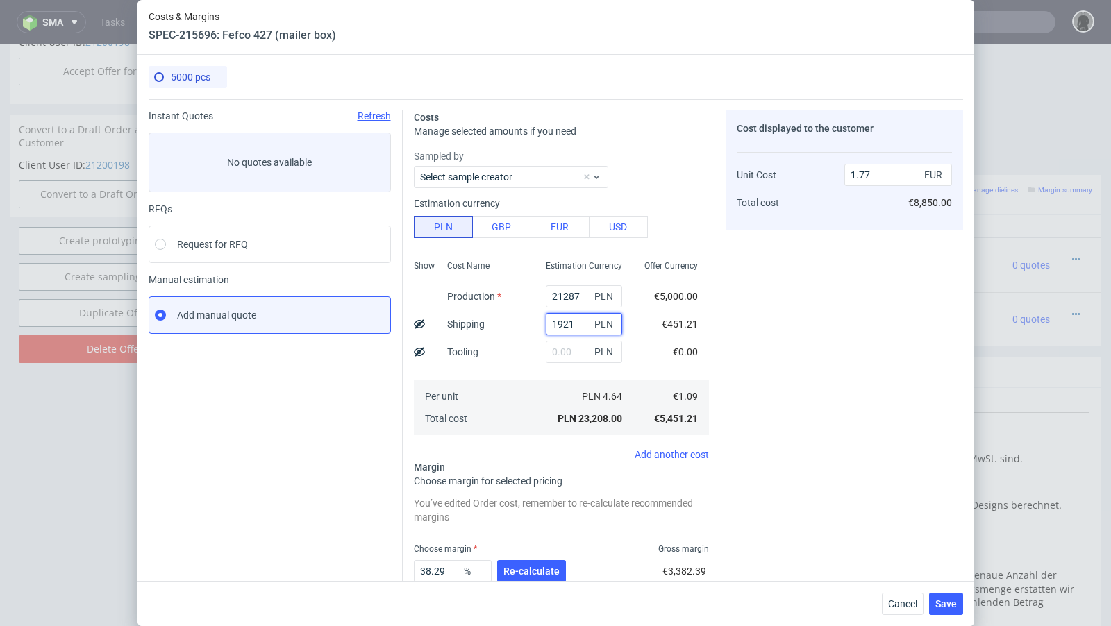
type input "1921"
click at [567, 301] on input "21287" at bounding box center [584, 296] width 76 height 22
paste input "13010"
type input "13010"
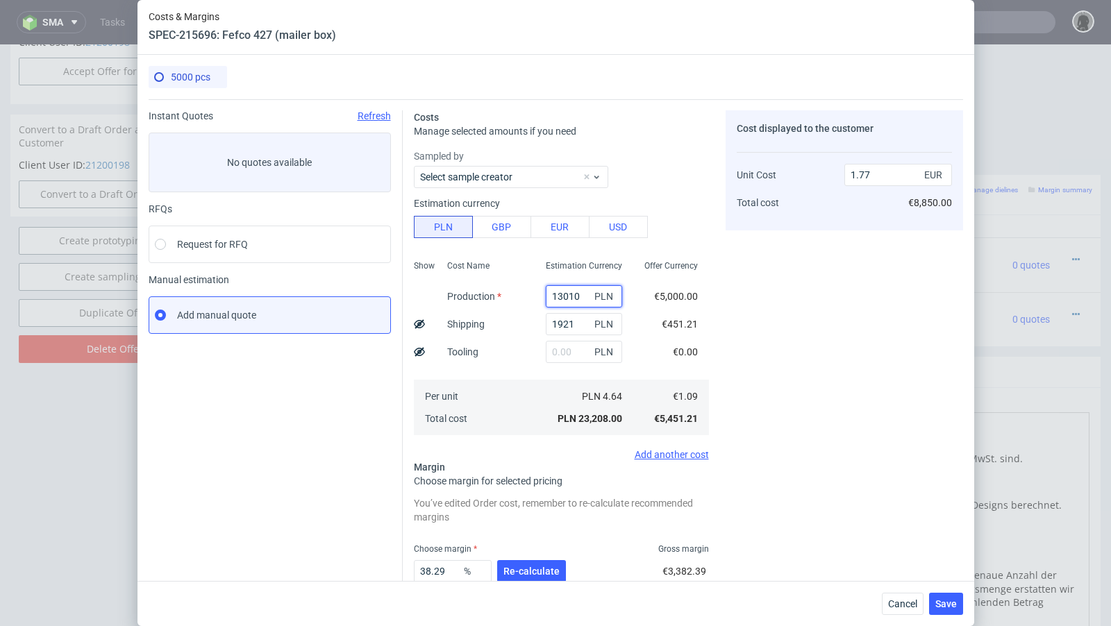
type input "1.14"
type input "13010"
click at [535, 573] on span "Re-calculate" at bounding box center [531, 572] width 56 height 10
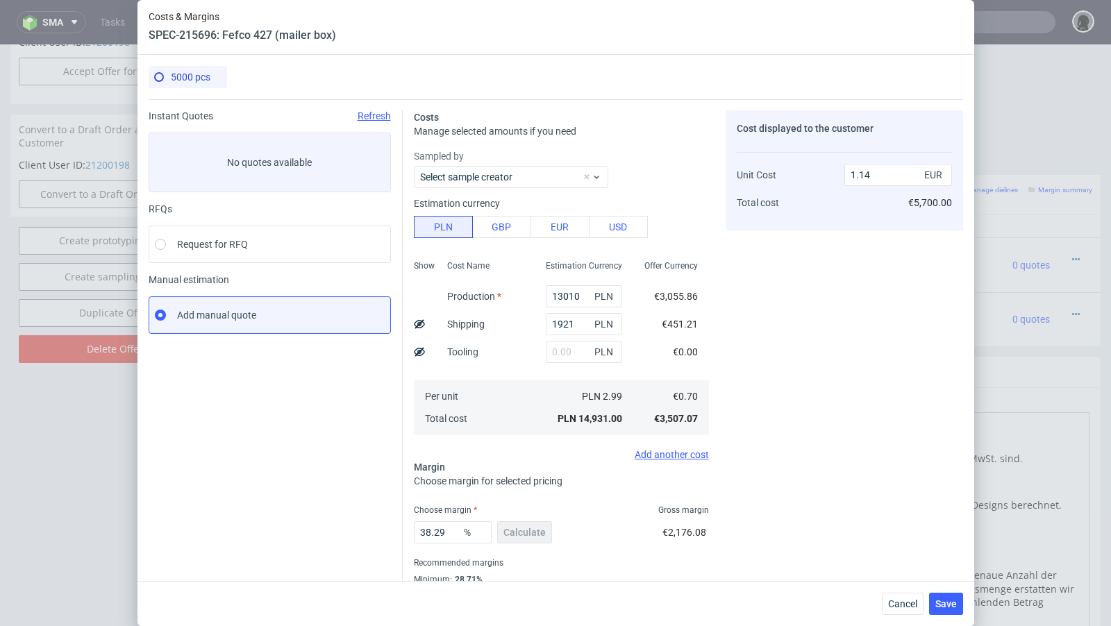
scroll to position [47, 0]
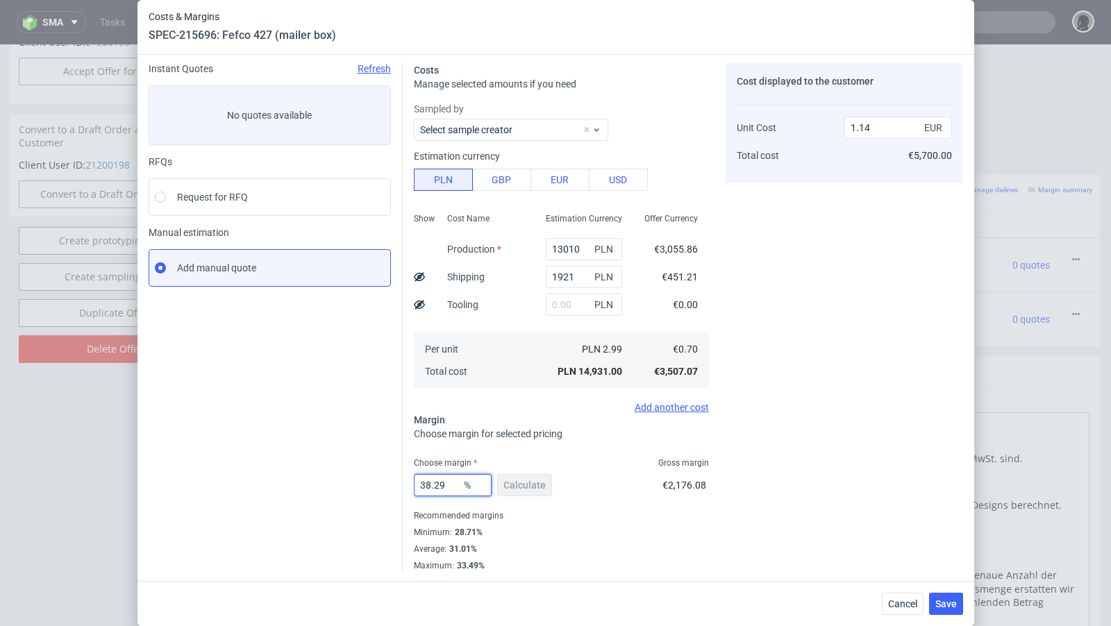
drag, startPoint x: 452, startPoint y: 487, endPoint x: 352, endPoint y: 469, distance: 101.6
click at [352, 469] on div "Instant Quotes Refresh No quotes available RFQs Request for RFQ Manual estimati…" at bounding box center [556, 311] width 815 height 519
type input "32"
type input "1.03"
click at [301, 471] on div "Instant Quotes Refresh No quotes available RFQs Request for RFQ Manual estimati…" at bounding box center [276, 317] width 254 height 508
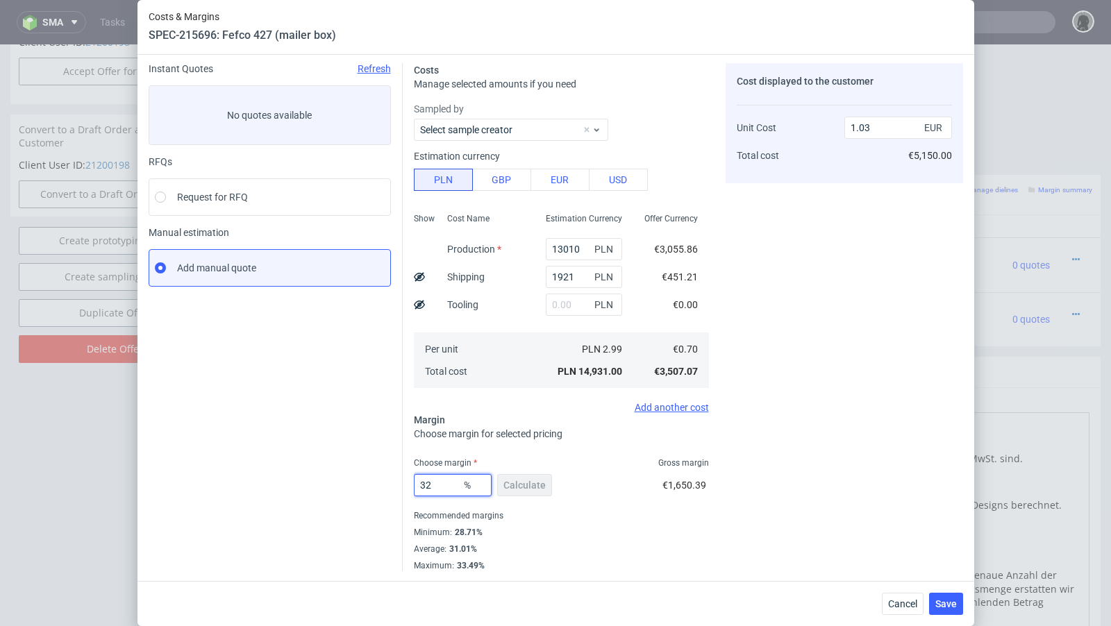
click at [440, 484] on input "32" at bounding box center [453, 485] width 78 height 22
type input "30"
type input "1"
type input "30.4"
type input "1.01"
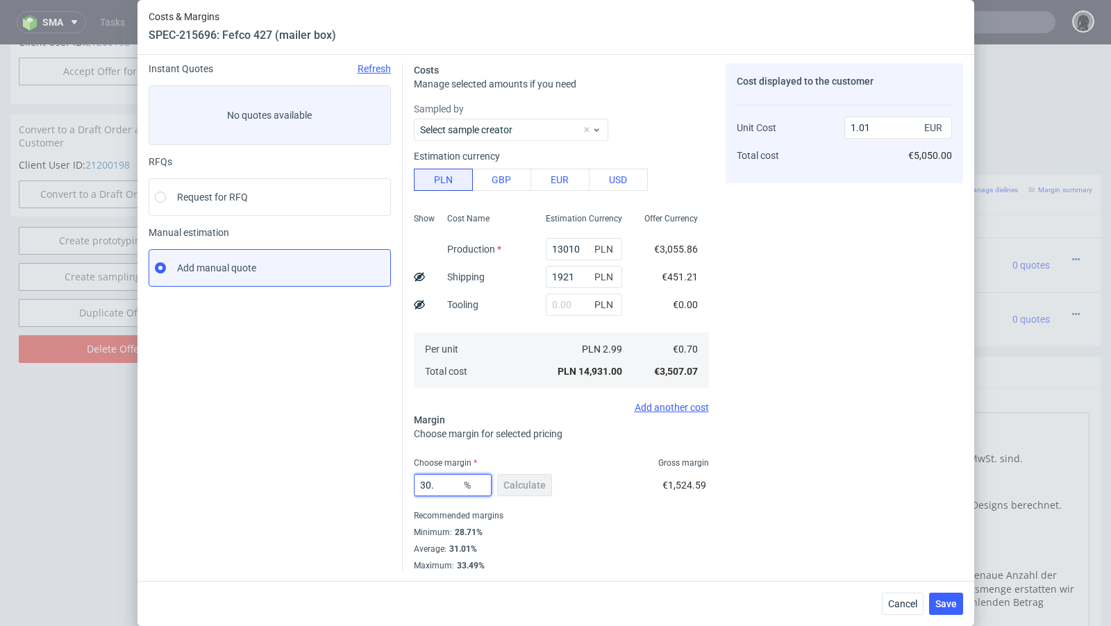
type input "30.2"
type input "1"
type input "30.3"
type input "1.01"
type input "30.2"
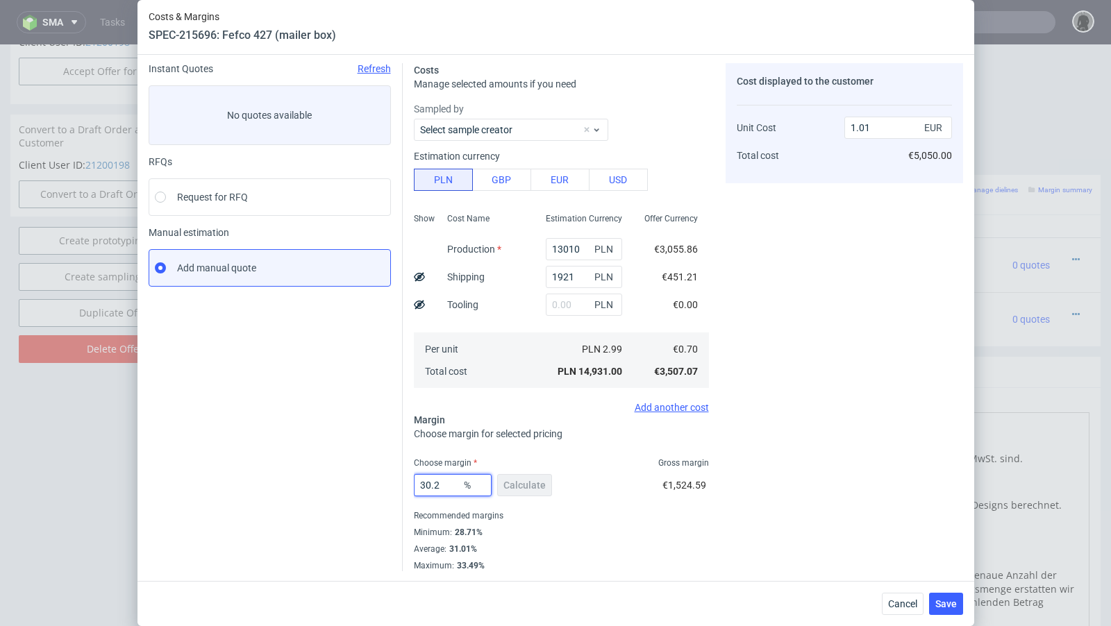
type input "1"
type input "30.25"
type input "1.01"
type input "30.22"
type input "1"
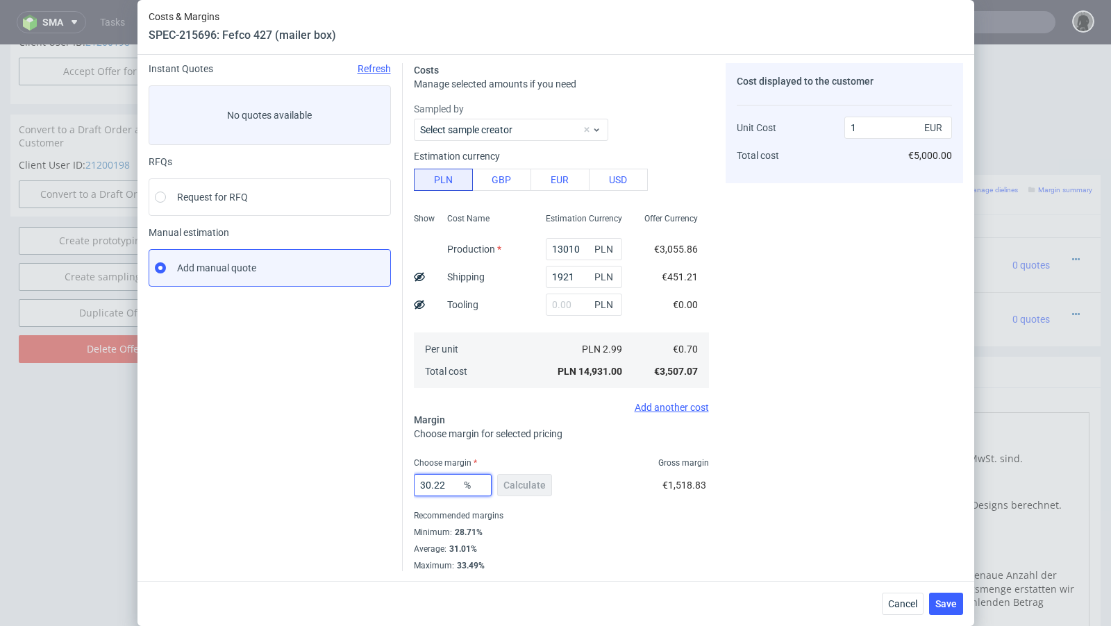
type input "30.22"
click at [624, 488] on div "30.22 % Calculate €1,518.83" at bounding box center [561, 488] width 295 height 39
click at [958, 602] on button "Save" at bounding box center [946, 604] width 34 height 22
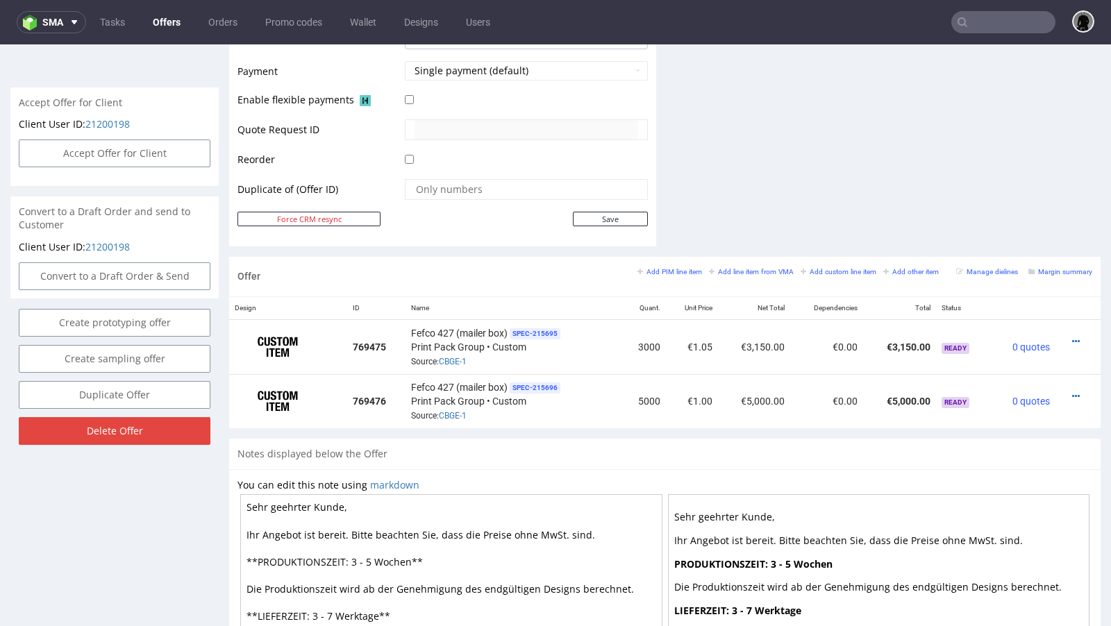
scroll to position [607, 0]
click at [451, 356] on link "CBGE-1" at bounding box center [453, 361] width 28 height 10
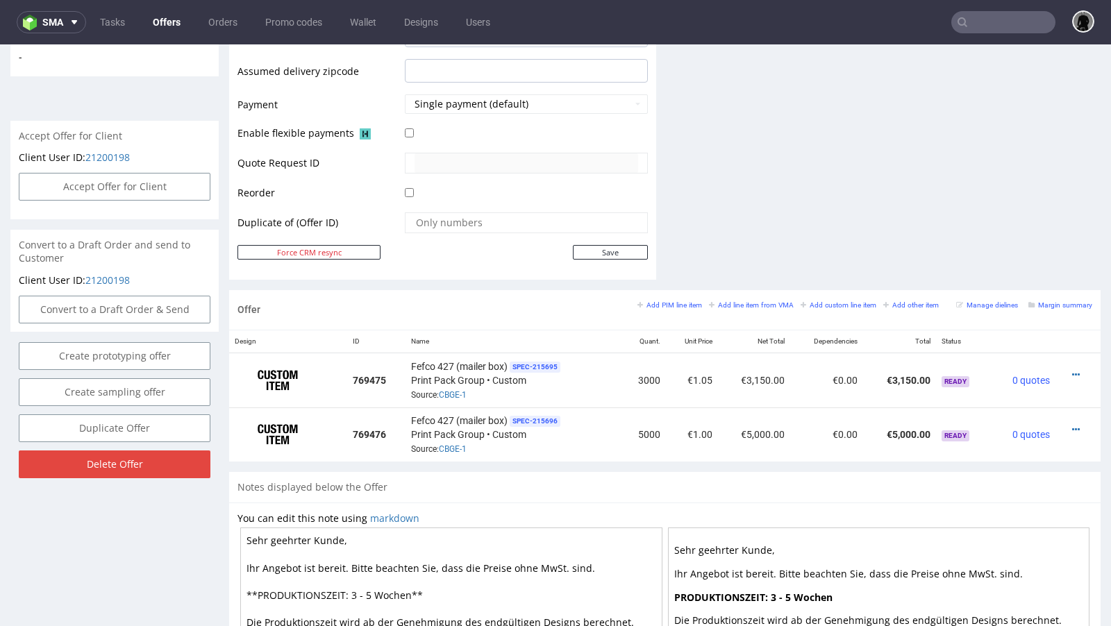
scroll to position [0, 0]
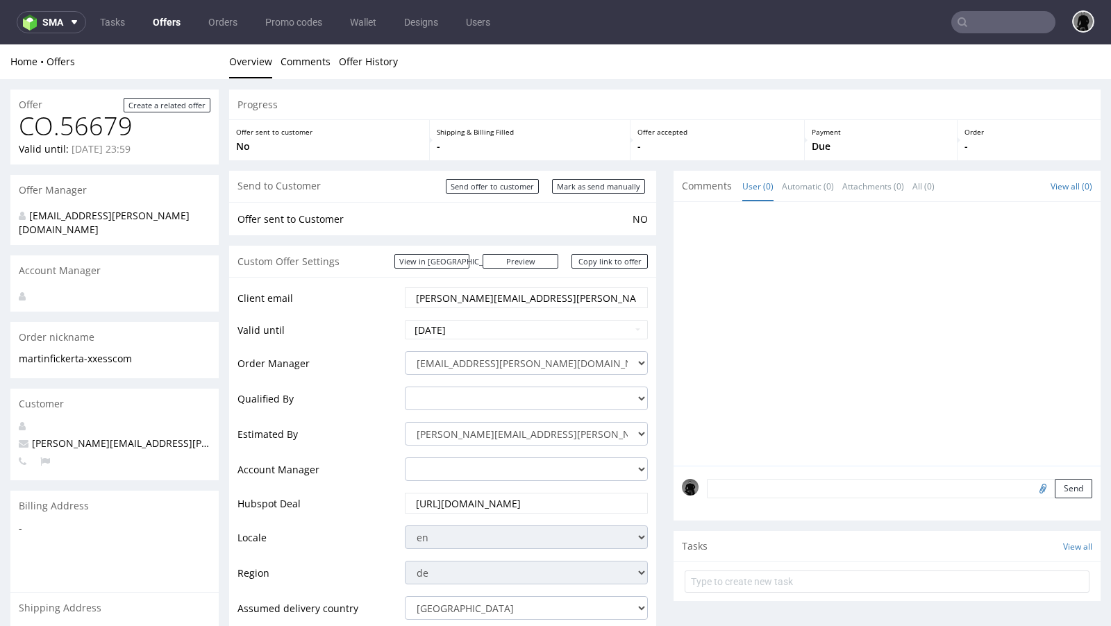
click at [162, 26] on link "Offers" at bounding box center [166, 22] width 44 height 22
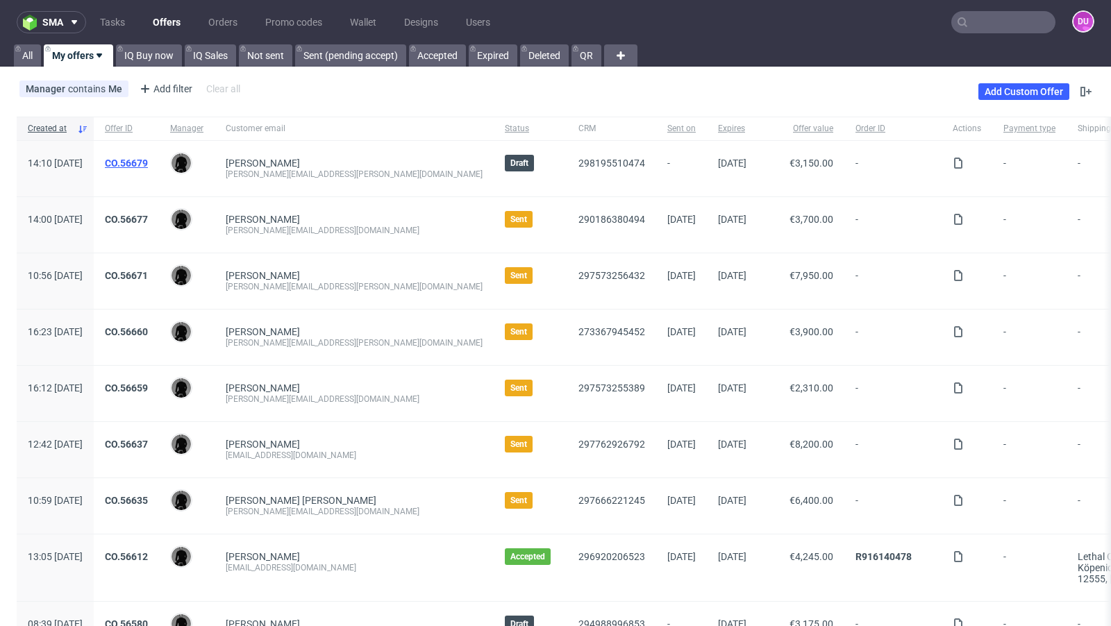
click at [148, 160] on link "CO.56679" at bounding box center [126, 163] width 43 height 11
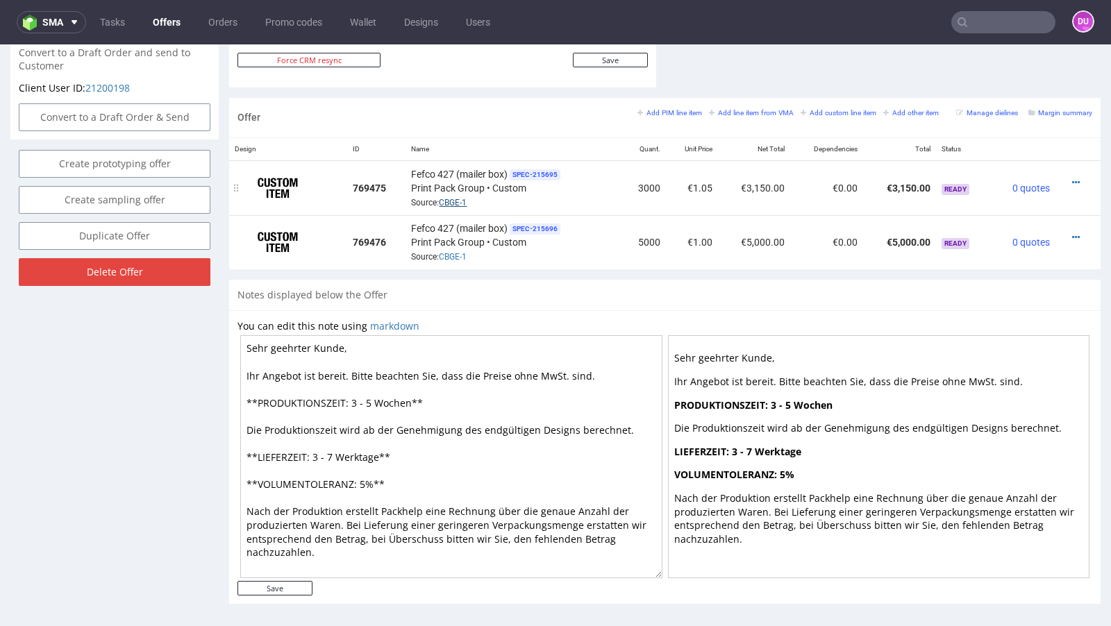
click at [447, 198] on link "CBGE-1" at bounding box center [453, 203] width 28 height 10
click at [458, 198] on link "CBGE-1" at bounding box center [453, 203] width 28 height 10
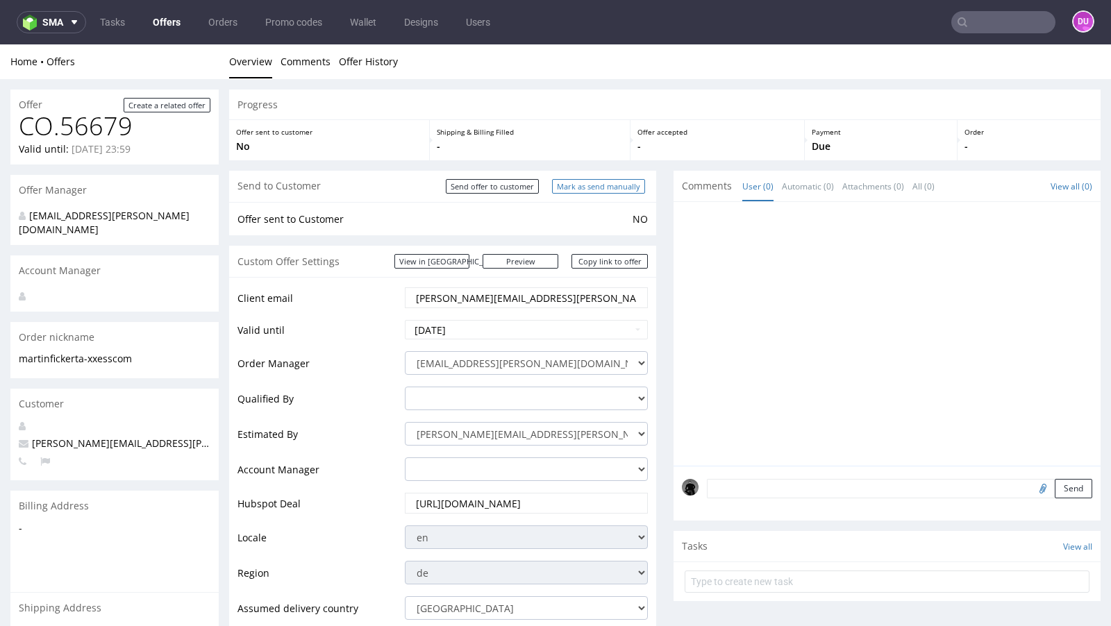
click at [600, 185] on input "Mark as send manually" at bounding box center [598, 186] width 93 height 15
type input "In progress..."
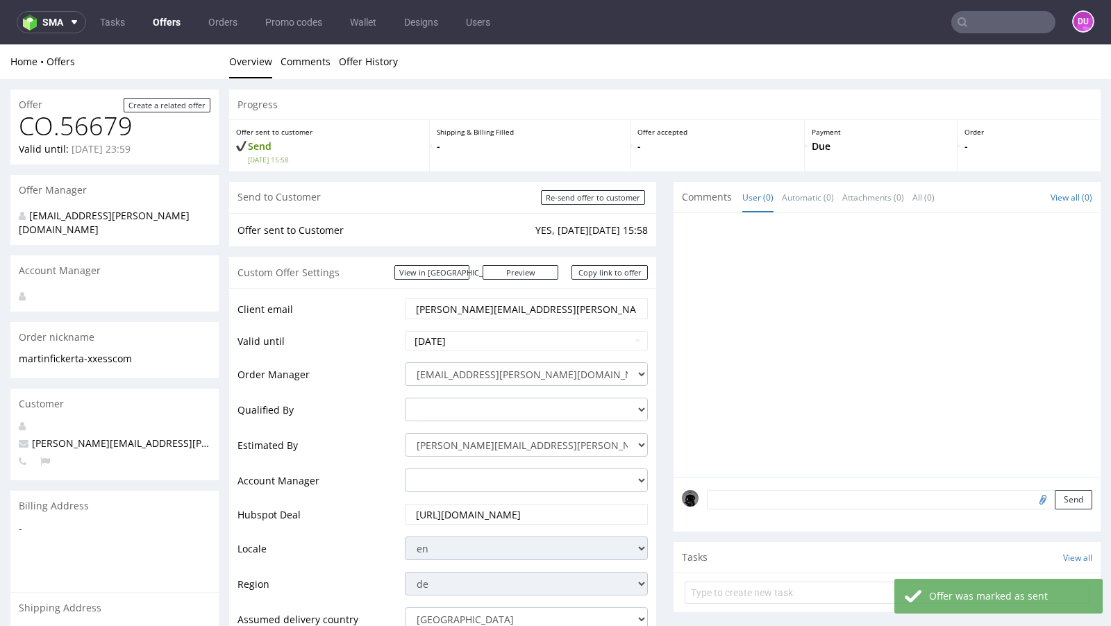
click at [89, 437] on span "martin.fickert@a-xxess.com" at bounding box center [184, 443] width 331 height 13
click at [89, 437] on span "[PERSON_NAME][EMAIL_ADDRESS][PERSON_NAME][DOMAIN_NAME]" at bounding box center [184, 443] width 331 height 13
copy span "[PERSON_NAME][EMAIL_ADDRESS][PERSON_NAME][DOMAIN_NAME]"
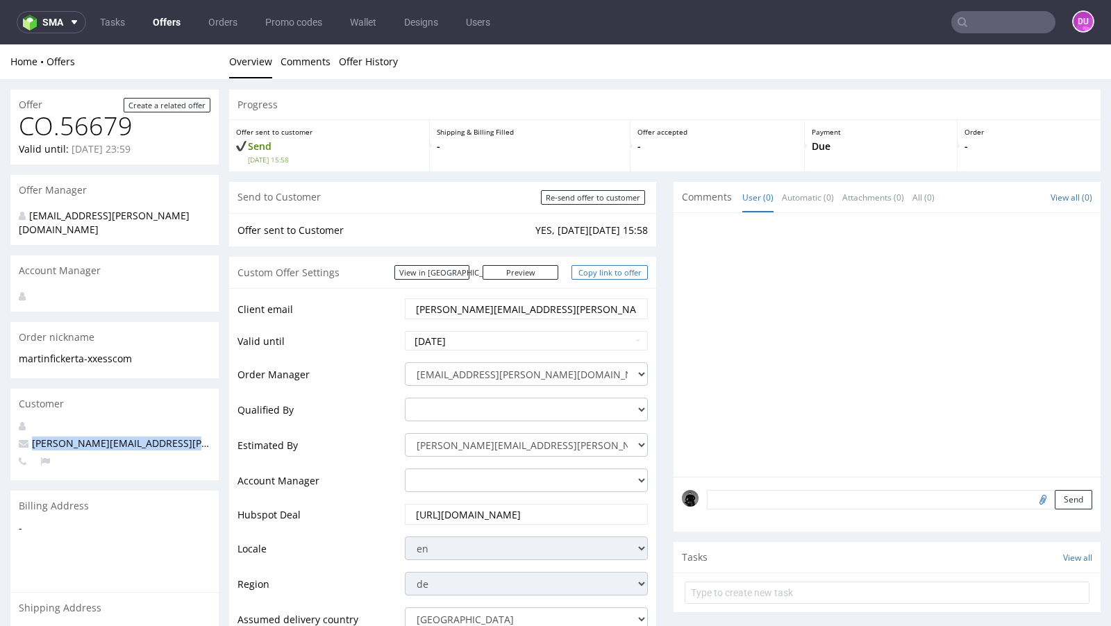
click at [588, 277] on link "Copy link to offer" at bounding box center [609, 272] width 76 height 15
copy span "[PERSON_NAME][EMAIL_ADDRESS][PERSON_NAME][DOMAIN_NAME]"
click at [588, 277] on link "Copy link to offer" at bounding box center [609, 272] width 76 height 15
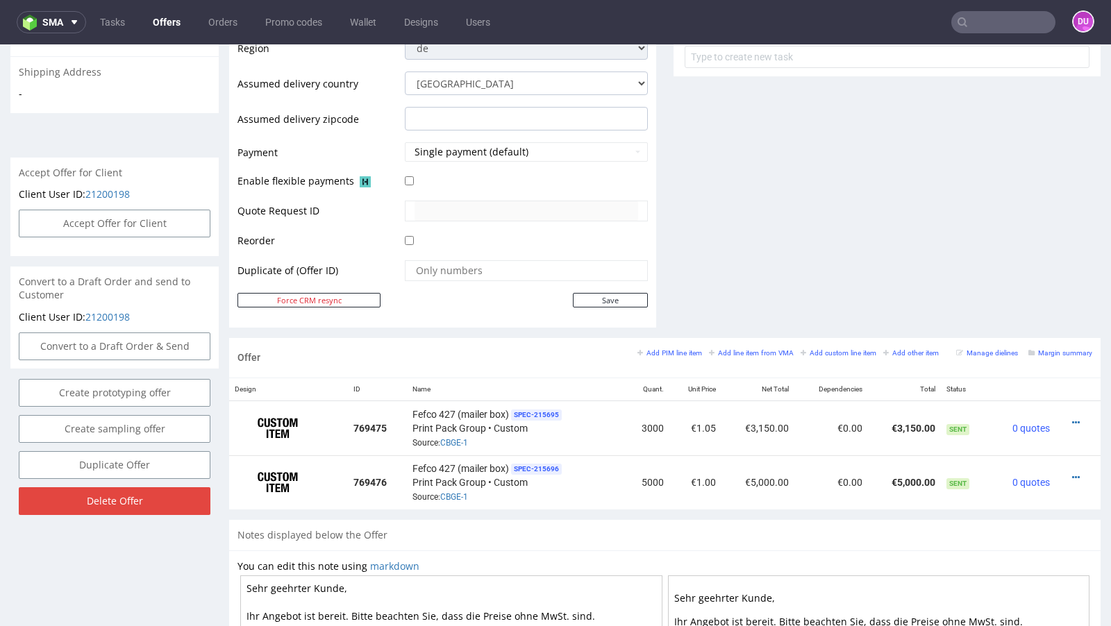
scroll to position [547, 0]
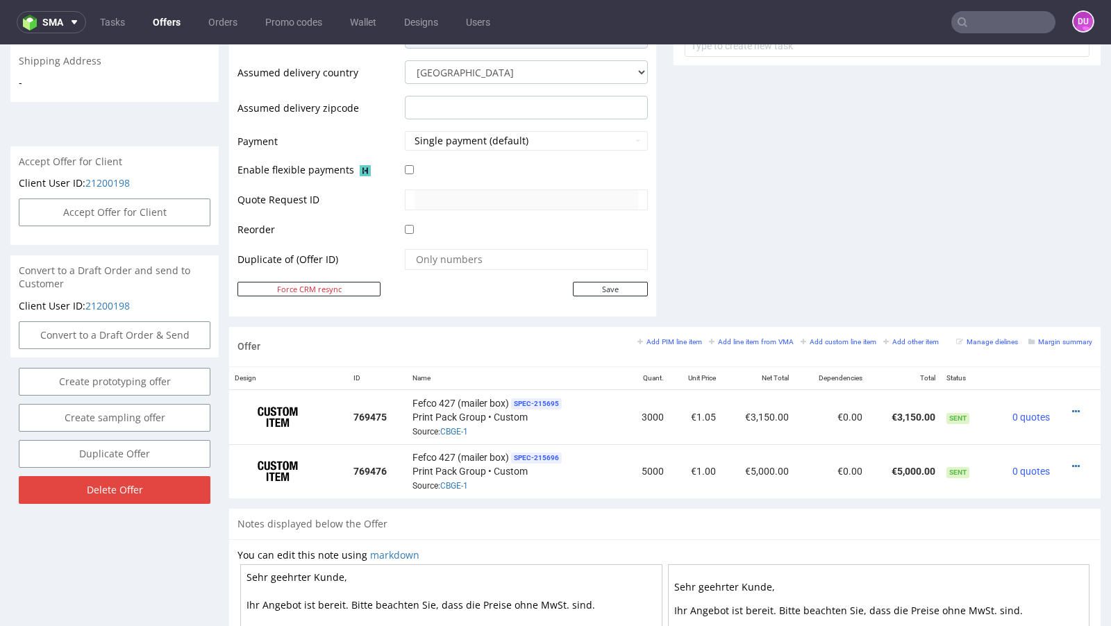
click at [177, 19] on link "Offers" at bounding box center [166, 22] width 44 height 22
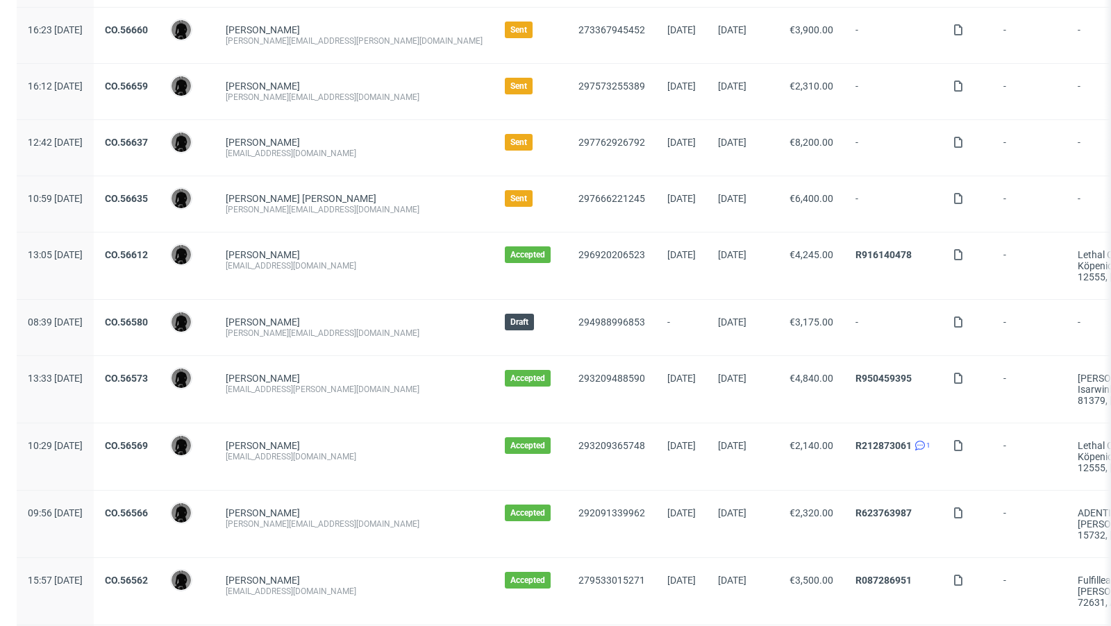
scroll to position [310, 0]
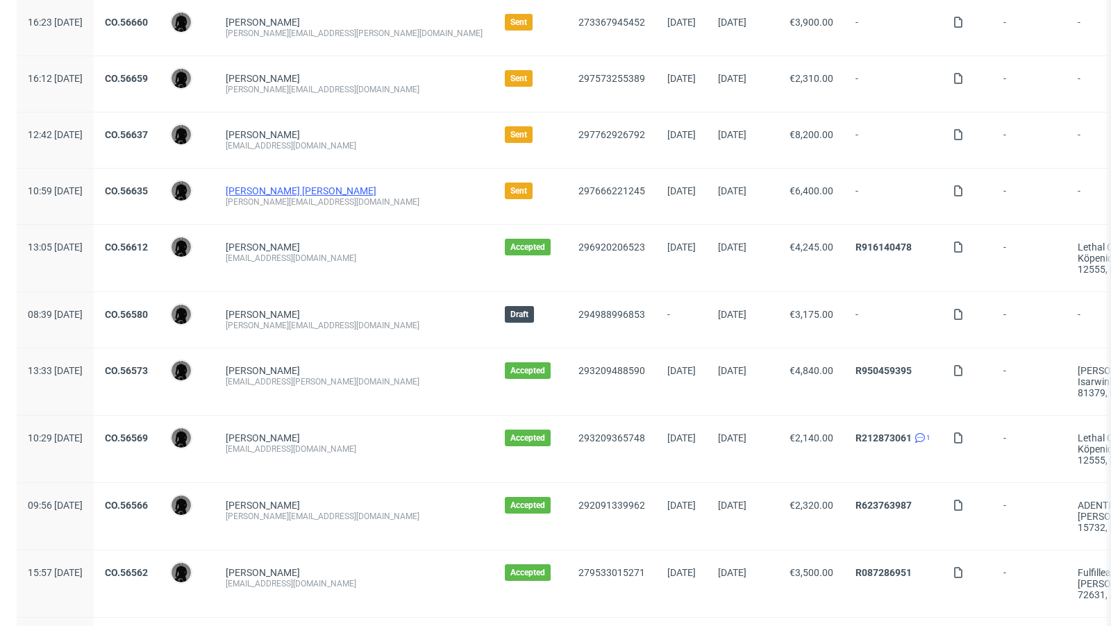
click at [329, 188] on link "[PERSON_NAME] [PERSON_NAME]" at bounding box center [301, 190] width 151 height 11
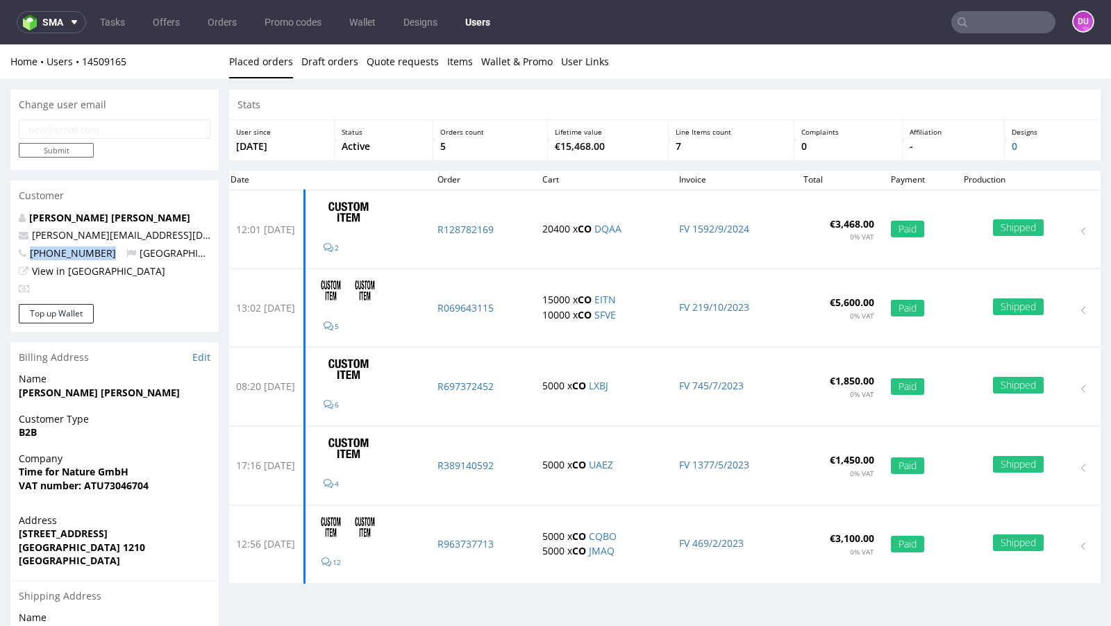
drag, startPoint x: 115, startPoint y: 256, endPoint x: 28, endPoint y: 251, distance: 86.3
click at [28, 251] on p "+4367762952507 Austria" at bounding box center [115, 254] width 192 height 14
copy span "+4367762952507"
click at [146, 235] on p "[PERSON_NAME][EMAIL_ADDRESS][DOMAIN_NAME]" at bounding box center [115, 235] width 192 height 14
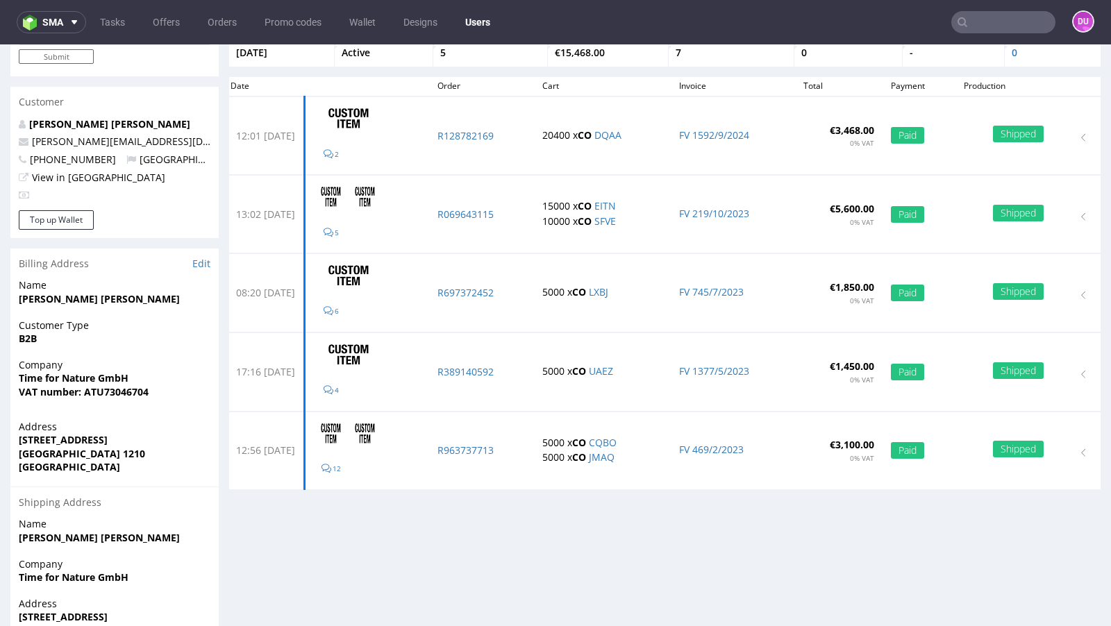
scroll to position [96, 0]
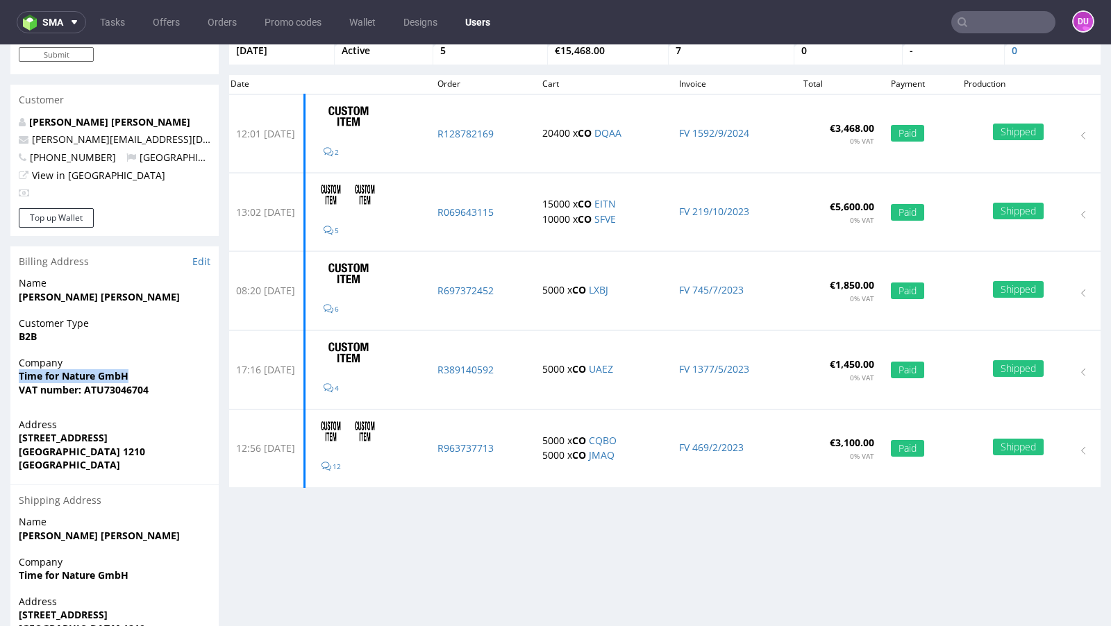
drag, startPoint x: 138, startPoint y: 373, endPoint x: 19, endPoint y: 373, distance: 118.7
click at [19, 373] on span "Time for Nature GmbH" at bounding box center [115, 376] width 192 height 14
copy strong "Time for Nature GmbH"
click at [173, 22] on link "Offers" at bounding box center [166, 22] width 44 height 22
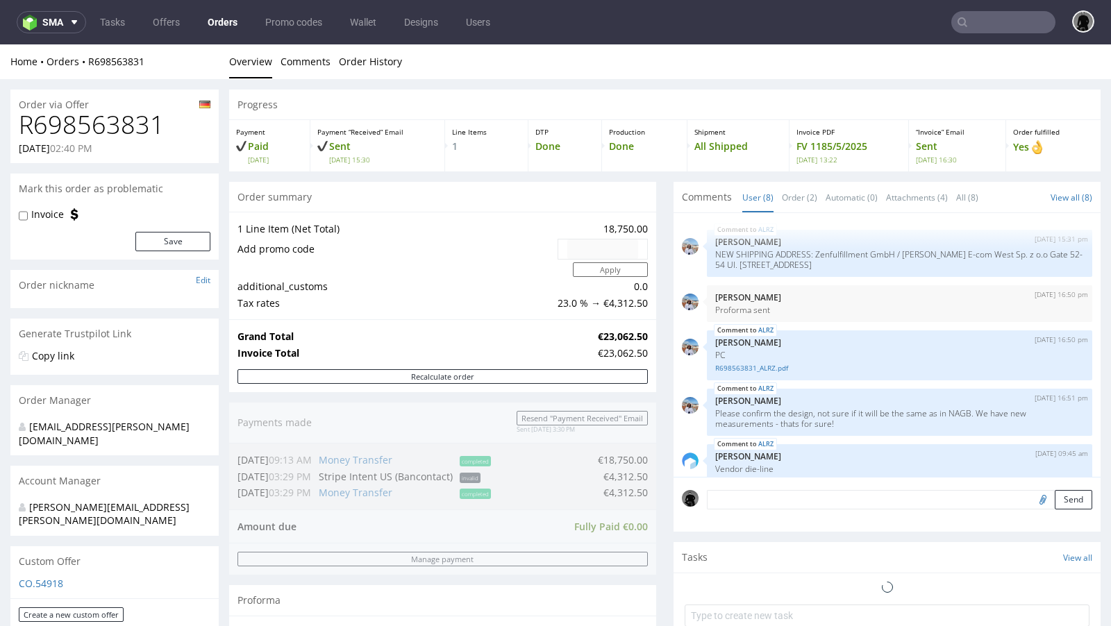
scroll to position [252, 0]
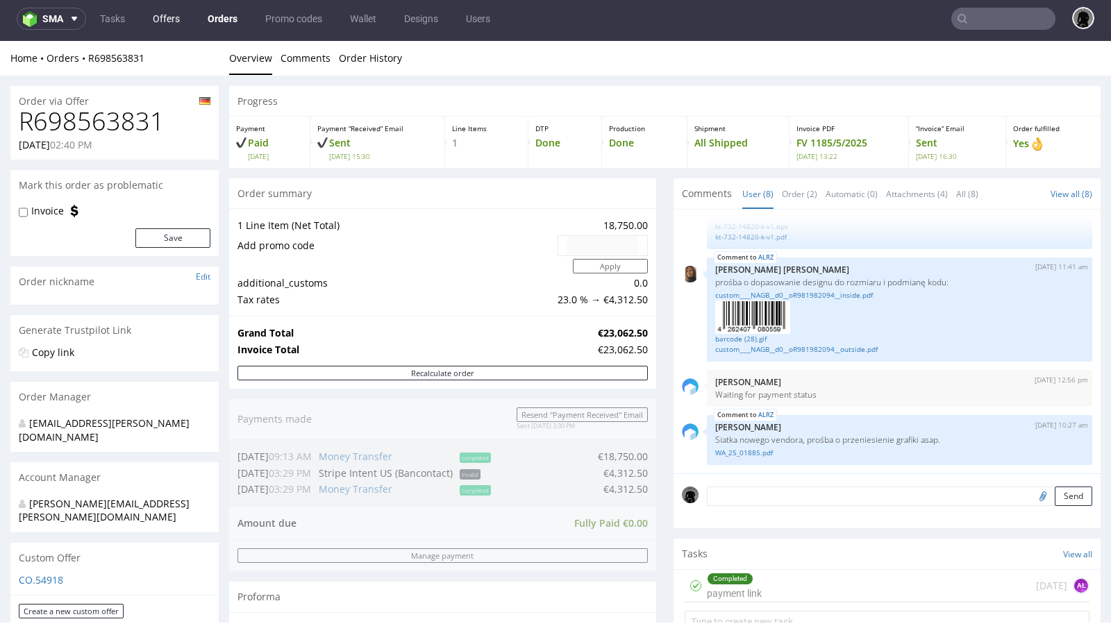
click at [158, 15] on link "Offers" at bounding box center [166, 19] width 44 height 22
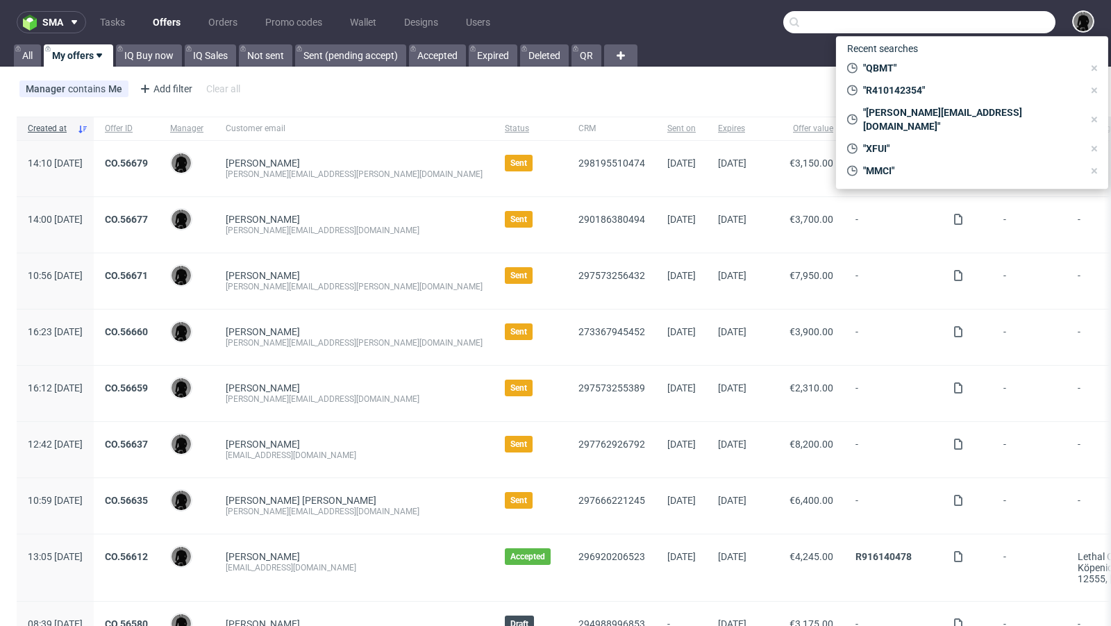
click at [976, 25] on input "text" at bounding box center [919, 22] width 272 height 22
paste input "[EMAIL_ADDRESS][DOMAIN_NAME]"
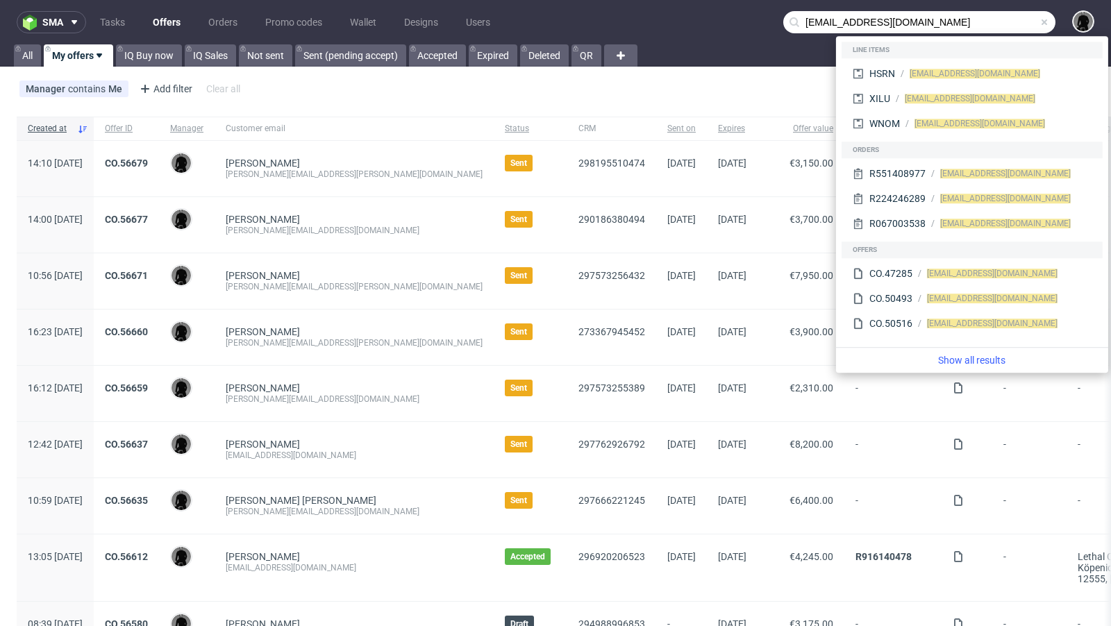
drag, startPoint x: 828, startPoint y: 24, endPoint x: 735, endPoint y: 10, distance: 94.0
click at [735, 10] on nav "sma Tasks Offers Orders Promo codes Wallet Designs Users [EMAIL_ADDRESS][DOMAIN…" at bounding box center [555, 22] width 1111 height 44
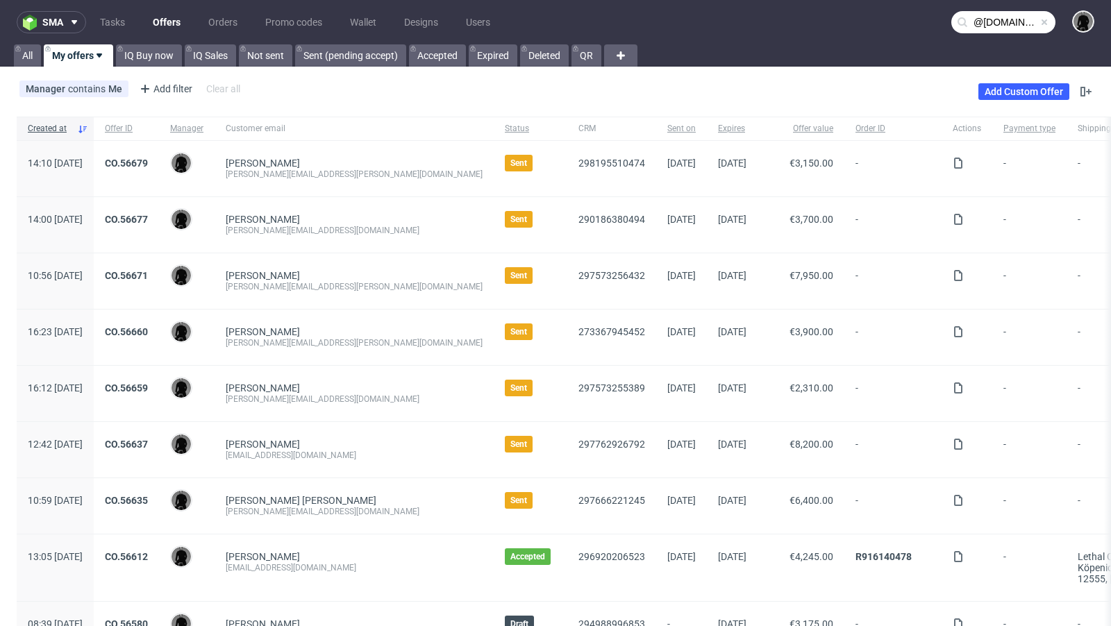
type input "@[DOMAIN_NAME]"
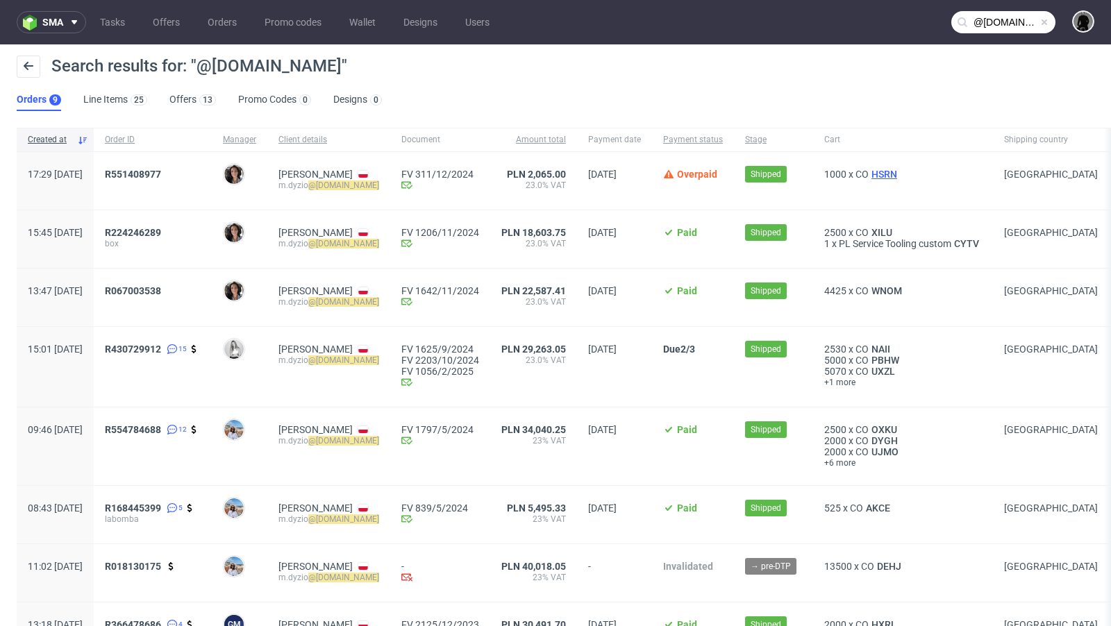
click at [900, 176] on span "HSRN" at bounding box center [884, 174] width 31 height 11
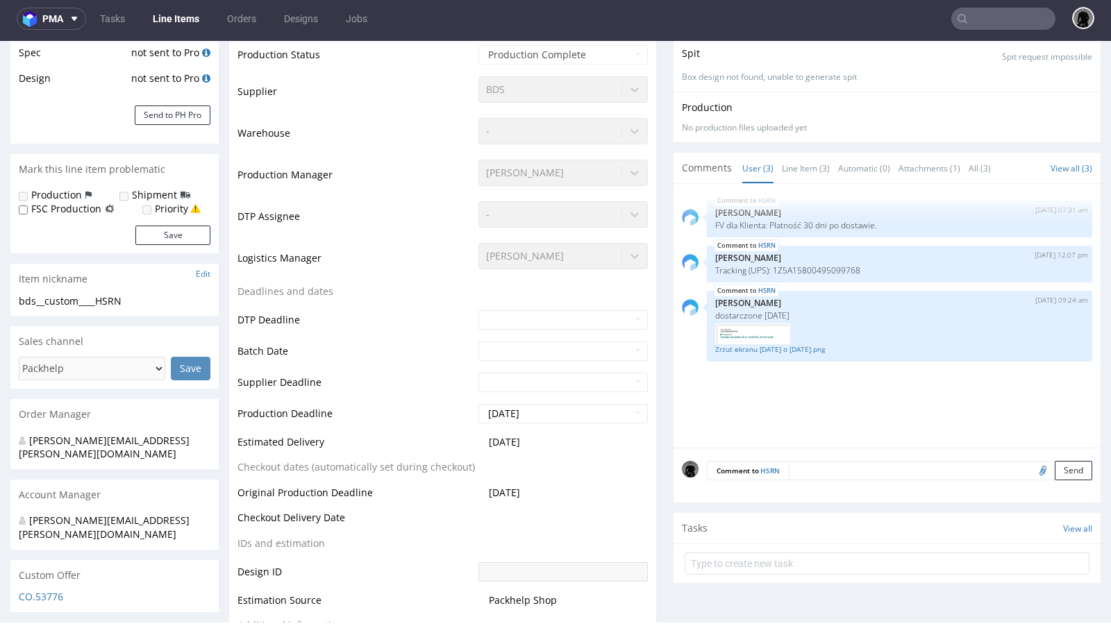
scroll to position [254, 0]
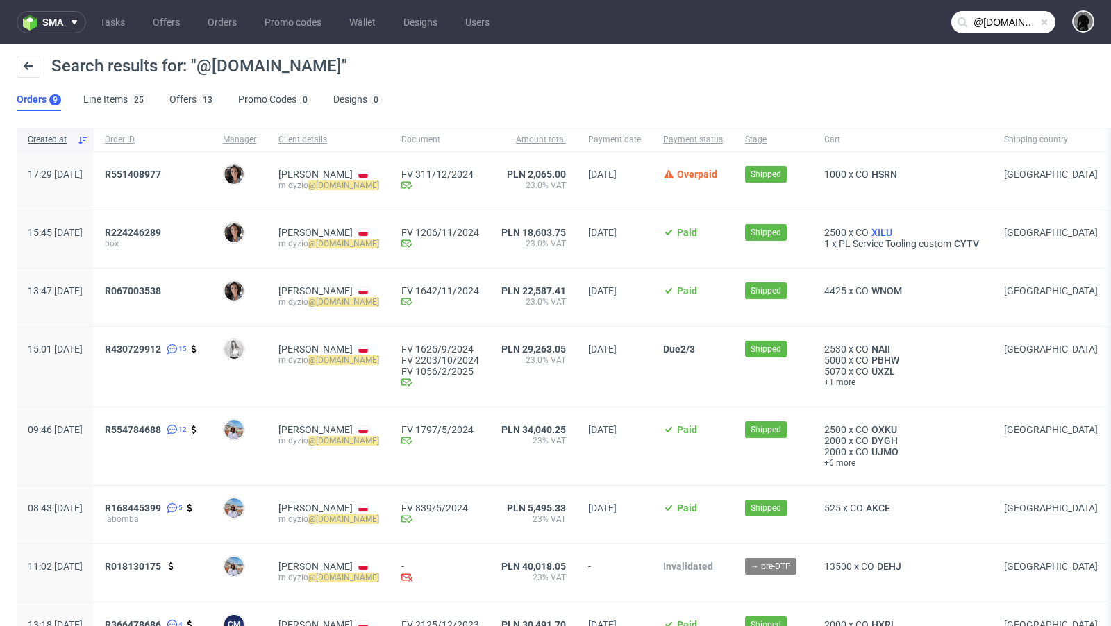
click at [895, 234] on span "XILU" at bounding box center [882, 232] width 26 height 11
click at [905, 292] on span "WNOM" at bounding box center [887, 290] width 36 height 11
click at [893, 348] on span "NAII" at bounding box center [881, 349] width 24 height 11
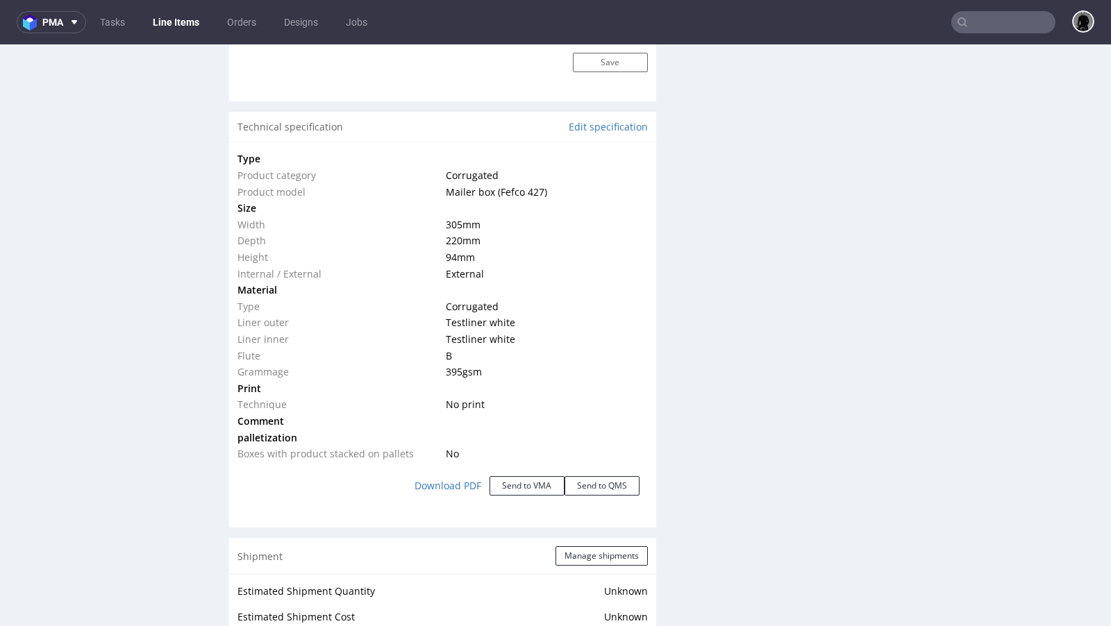
scroll to position [1264, 0]
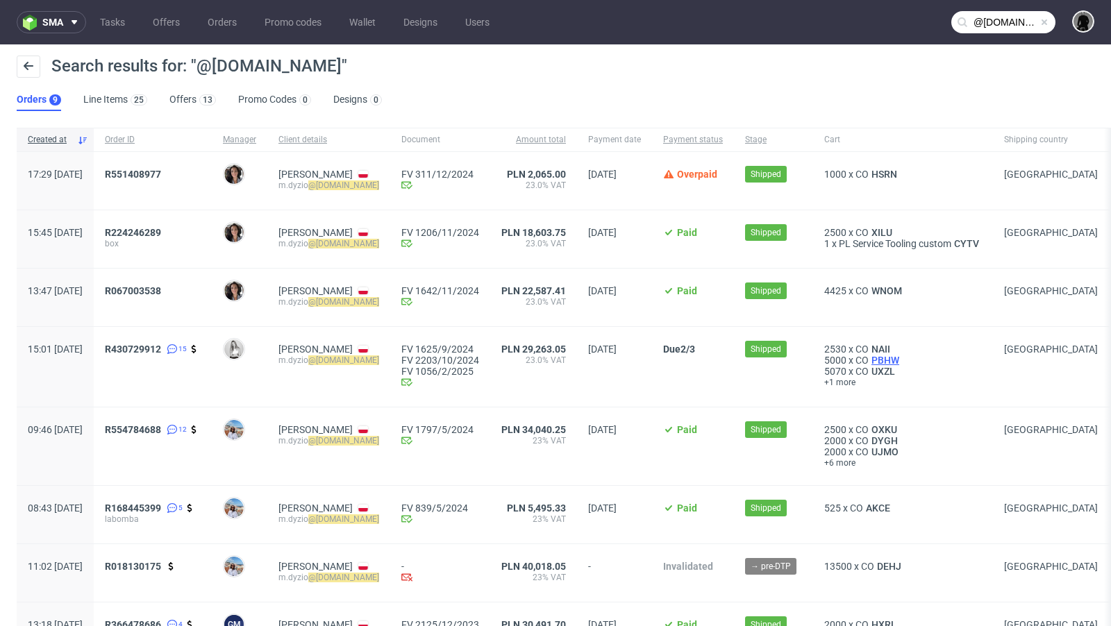
click at [902, 362] on span "PBHW" at bounding box center [885, 360] width 33 height 11
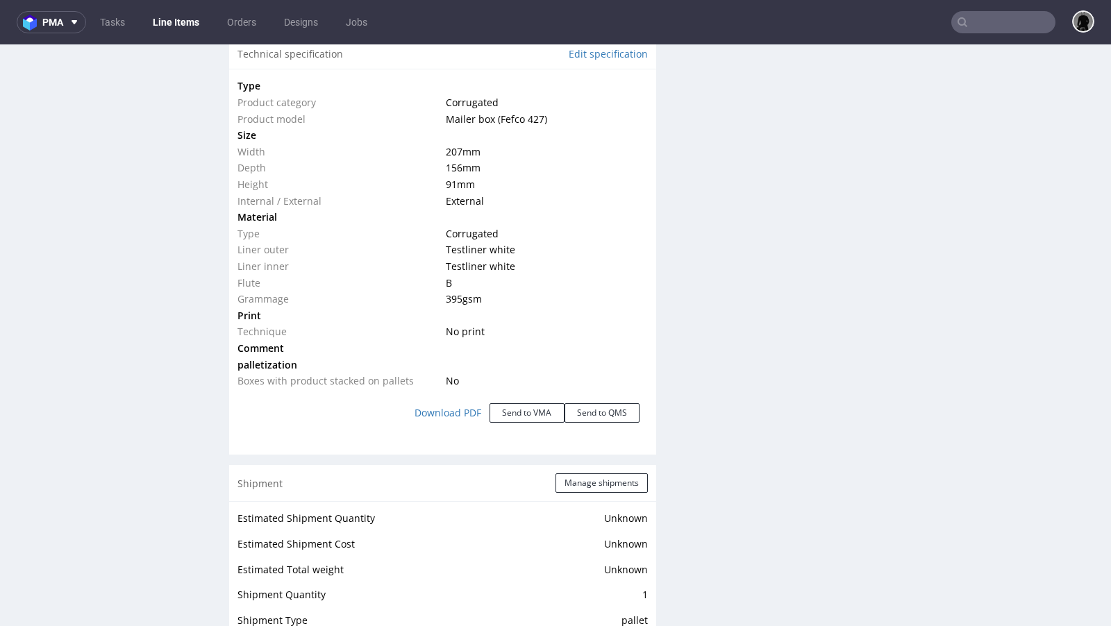
scroll to position [1330, 0]
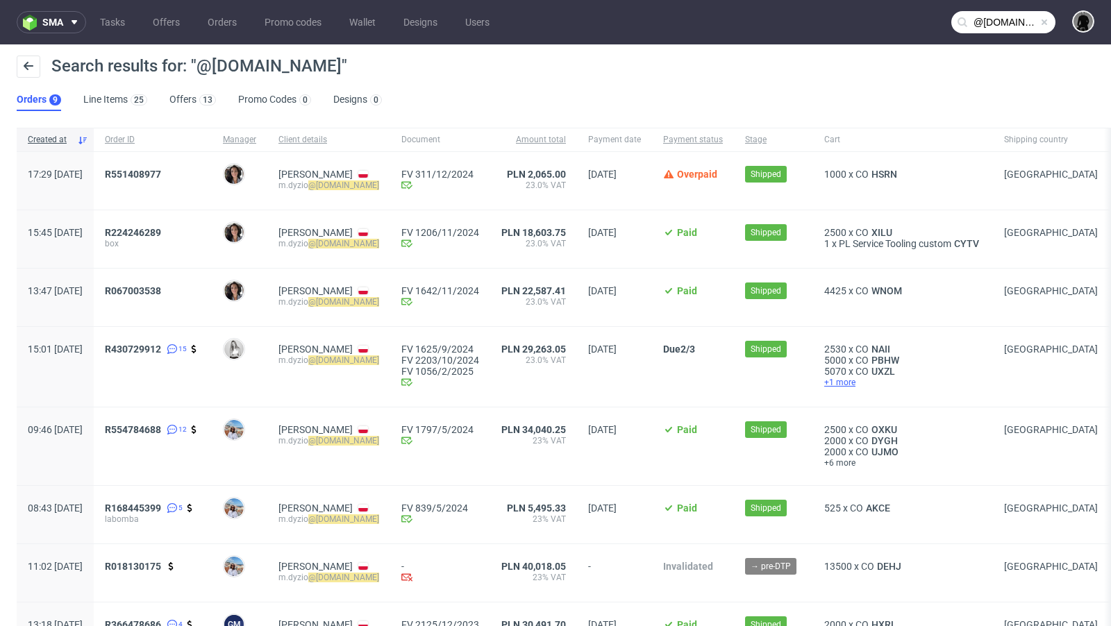
click at [918, 377] on span "+1 more" at bounding box center [903, 382] width 158 height 11
click at [898, 375] on span "UXZL" at bounding box center [883, 371] width 29 height 11
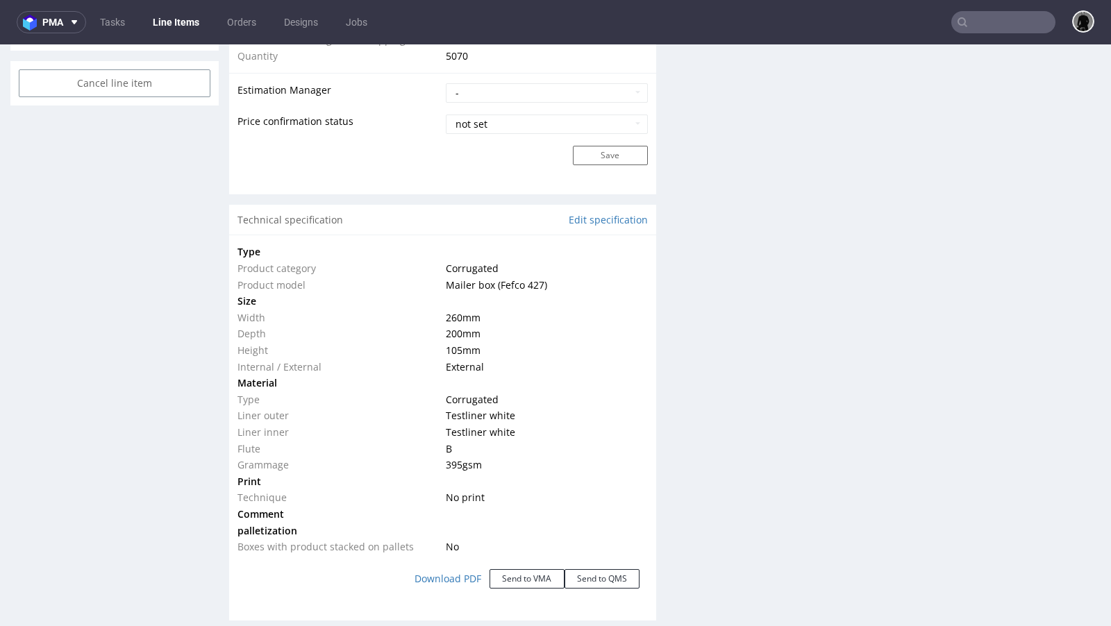
scroll to position [1162, 0]
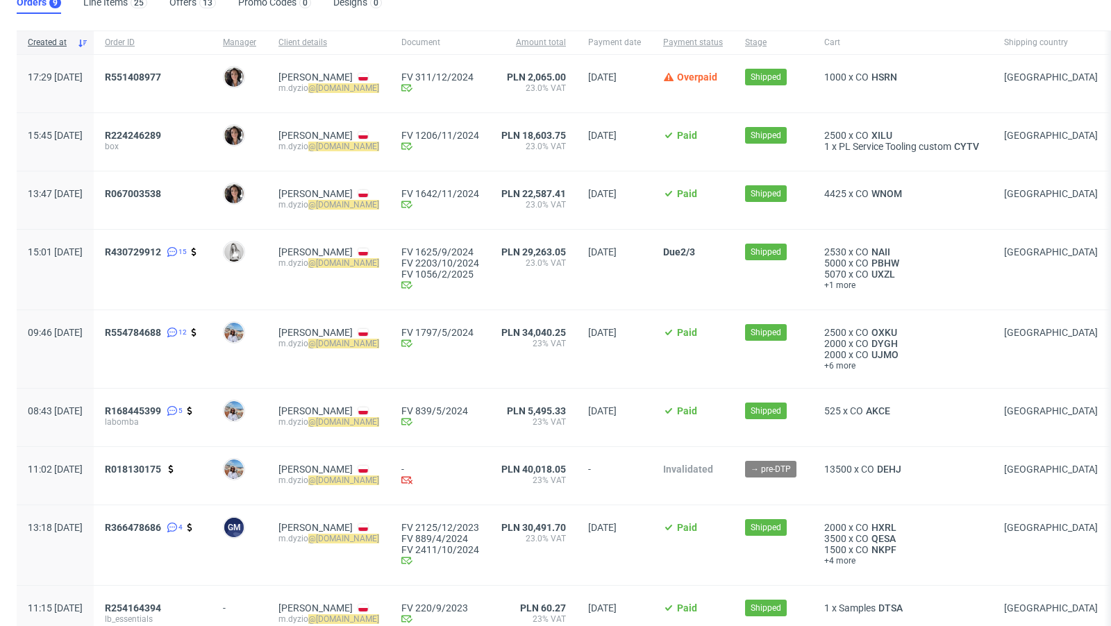
scroll to position [102, 0]
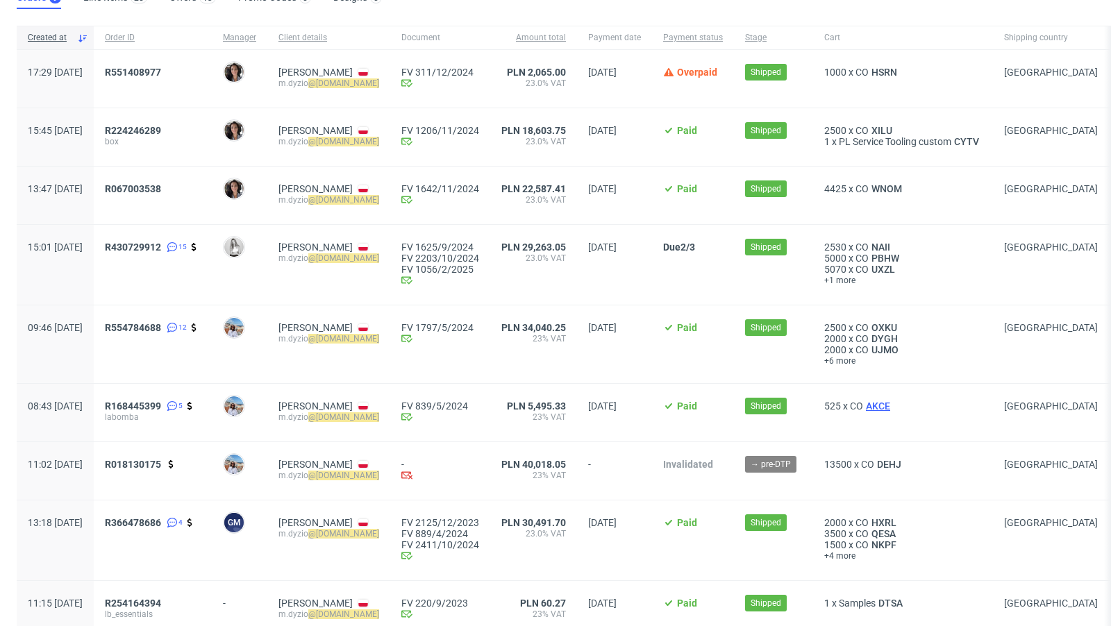
click at [893, 406] on span "AKCE" at bounding box center [878, 406] width 30 height 11
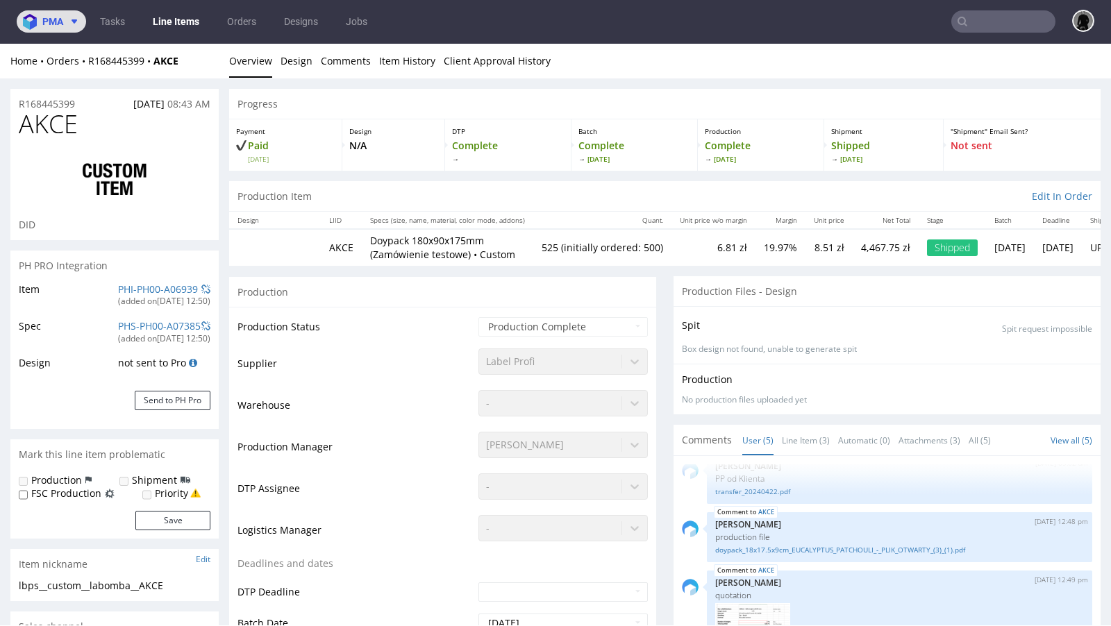
click at [63, 25] on span at bounding box center [71, 21] width 17 height 11
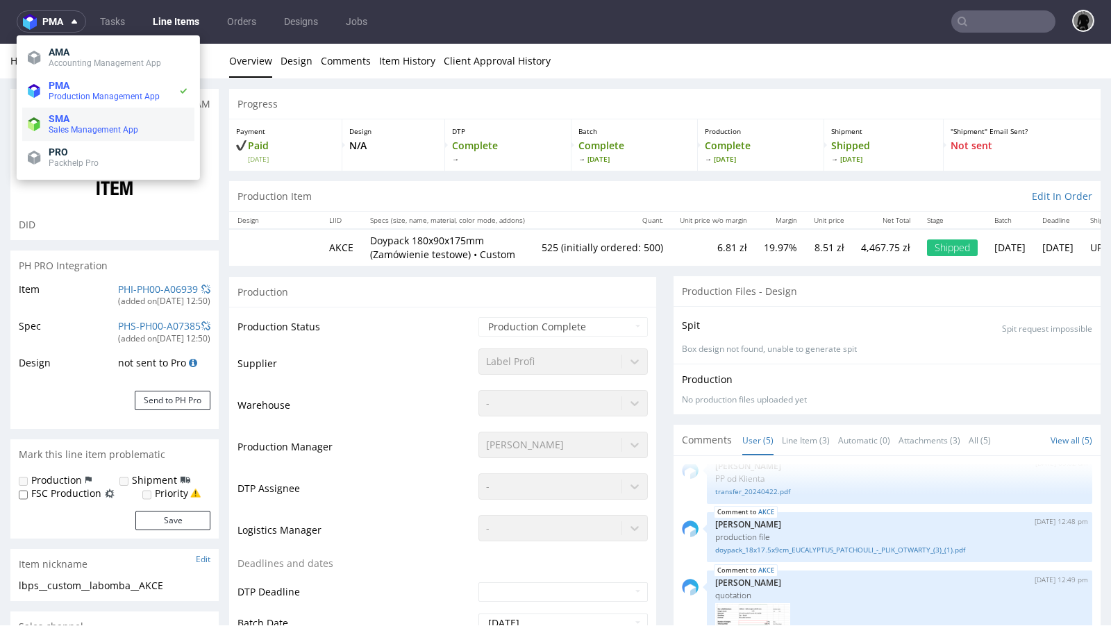
click at [72, 128] on span "Sales Management App" at bounding box center [94, 130] width 90 height 10
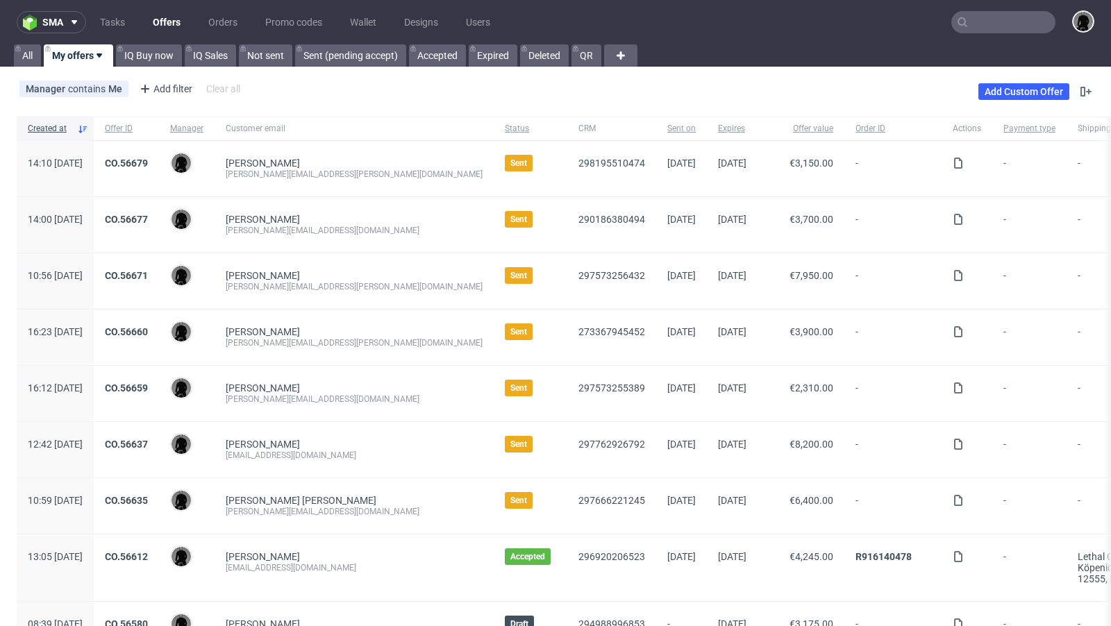
click at [984, 17] on input "text" at bounding box center [1003, 22] width 104 height 22
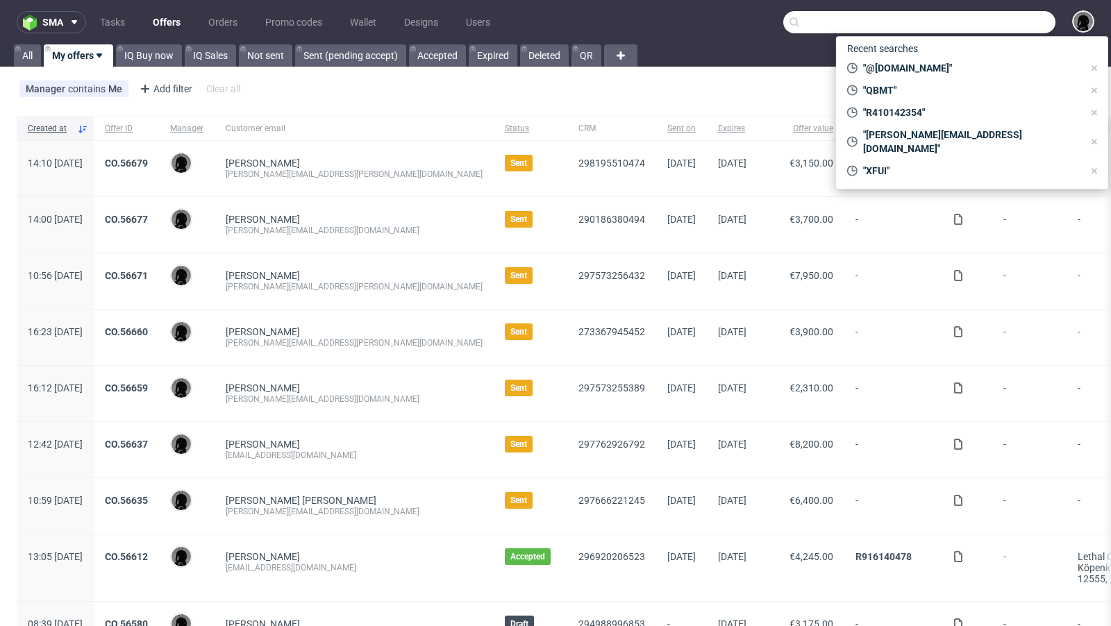
paste input "[EMAIL_ADDRESS][DOMAIN_NAME]"
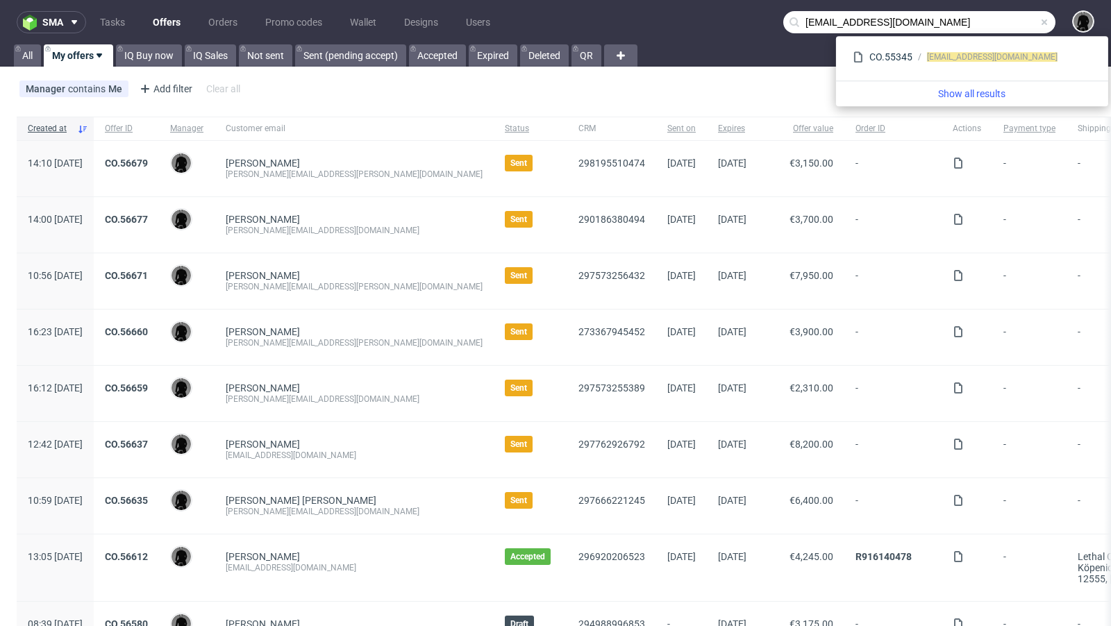
type input "[EMAIL_ADDRESS][DOMAIN_NAME]"
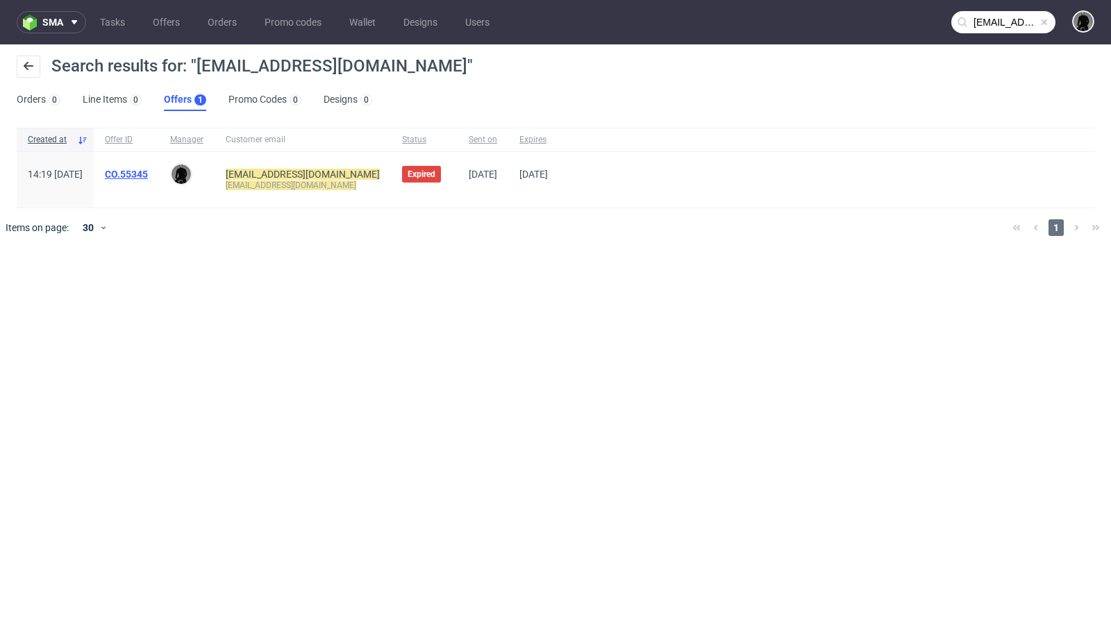
click at [148, 176] on link "CO.55345" at bounding box center [126, 174] width 43 height 11
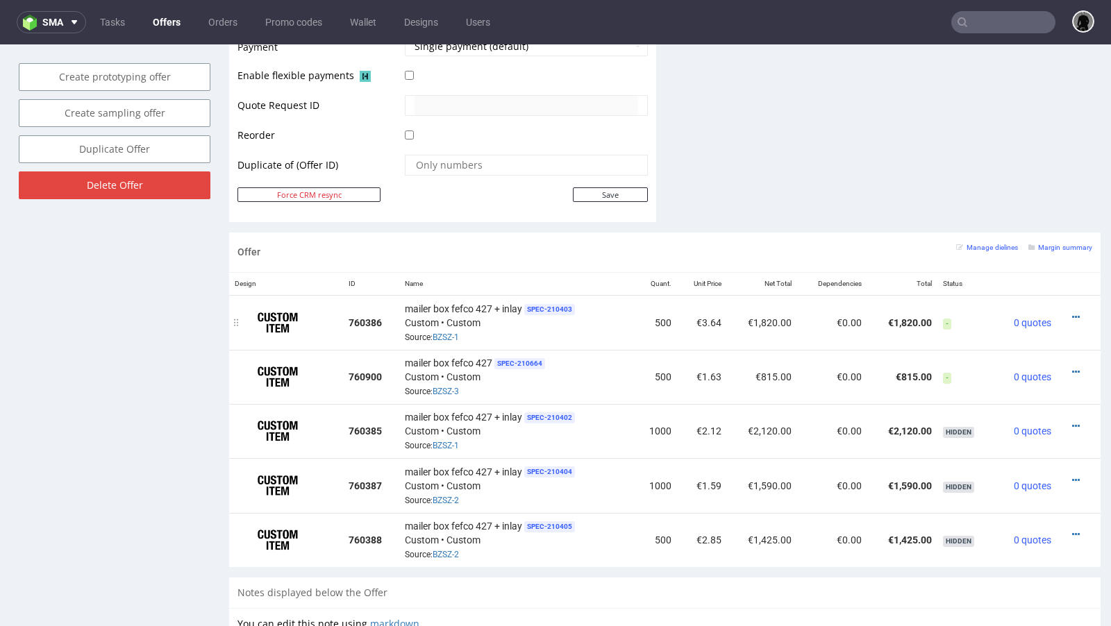
scroll to position [669, 0]
click at [1072, 313] on icon at bounding box center [1076, 318] width 8 height 10
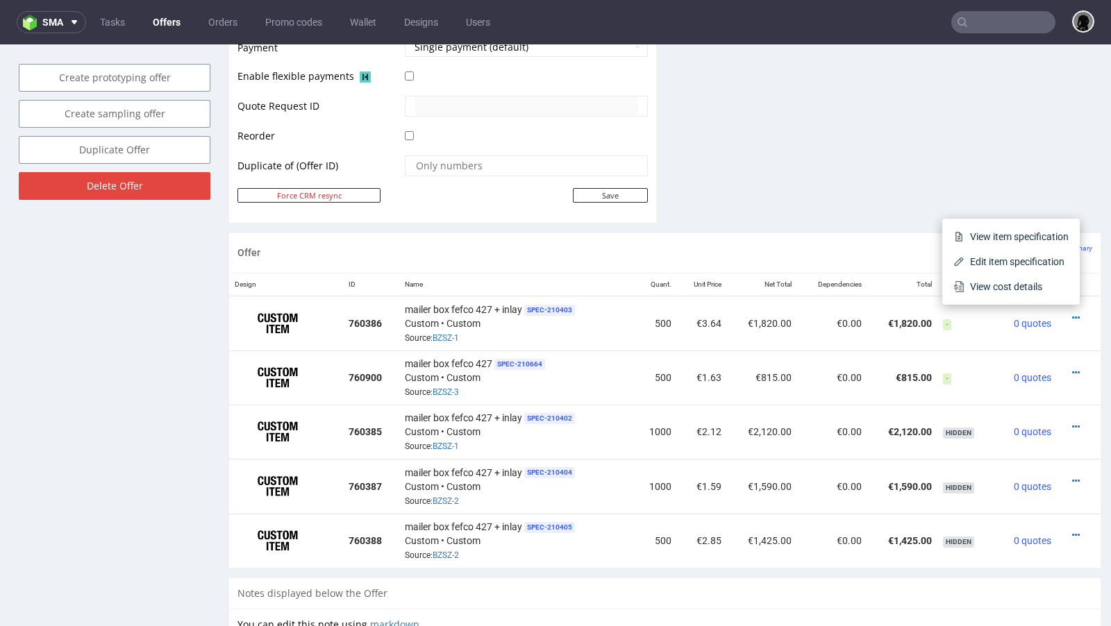
click at [721, 251] on div "Offer Manage dielines Margin summary" at bounding box center [664, 253] width 871 height 40
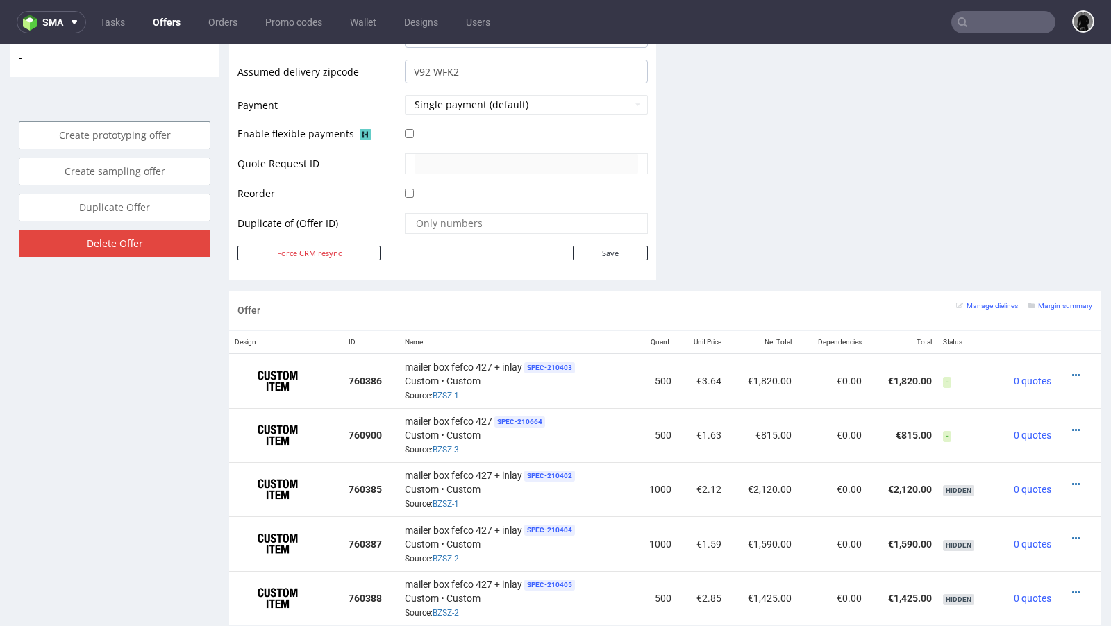
scroll to position [674, 0]
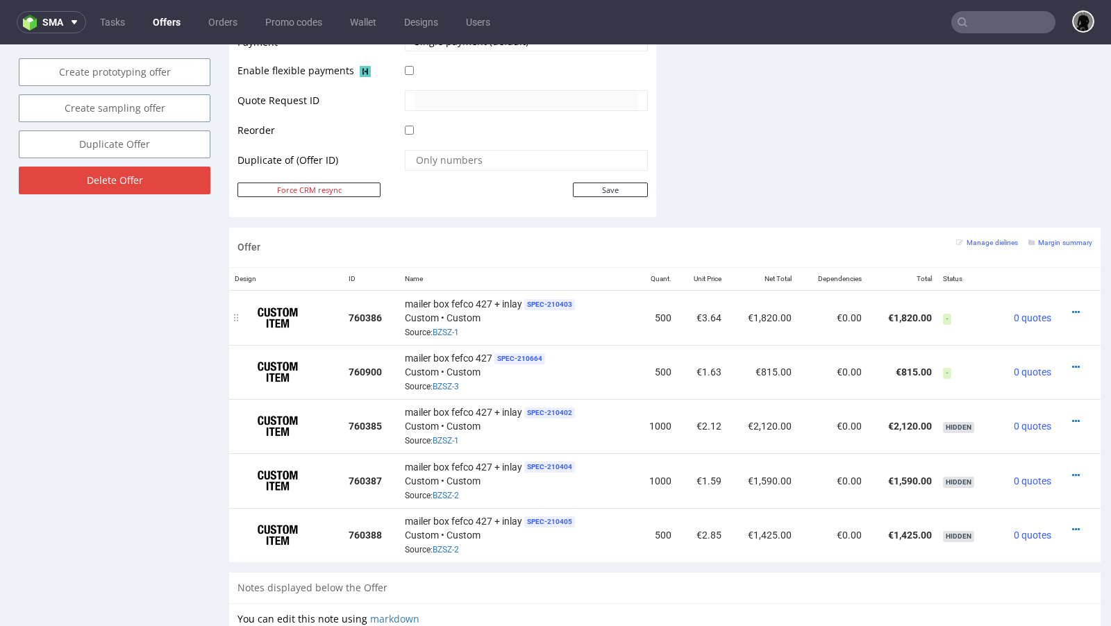
click at [1062, 306] on div at bounding box center [1074, 313] width 24 height 14
click at [1067, 306] on div at bounding box center [1074, 313] width 24 height 14
click at [1072, 308] on icon at bounding box center [1076, 313] width 8 height 10
click at [690, 300] on td "€3.64" at bounding box center [702, 317] width 50 height 55
